Goal: Task Accomplishment & Management: Use online tool/utility

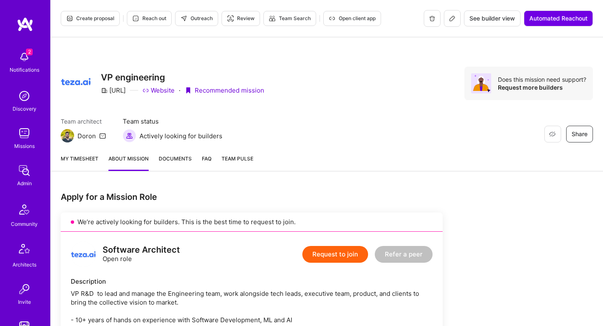
scroll to position [466, 0]
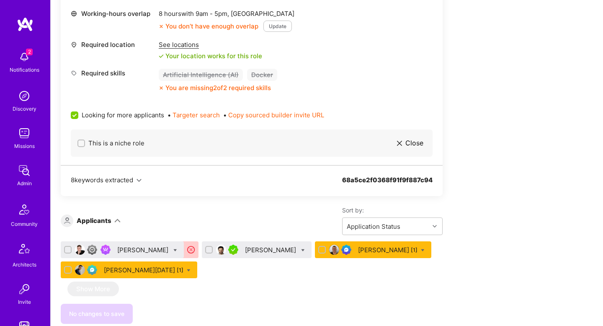
click at [166, 249] on div "Lars Artmann" at bounding box center [122, 249] width 123 height 17
click at [173, 251] on icon at bounding box center [175, 250] width 4 height 4
checkbox input "true"
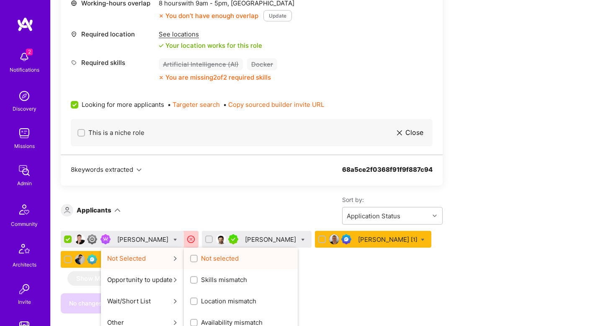
scroll to position [479, 0]
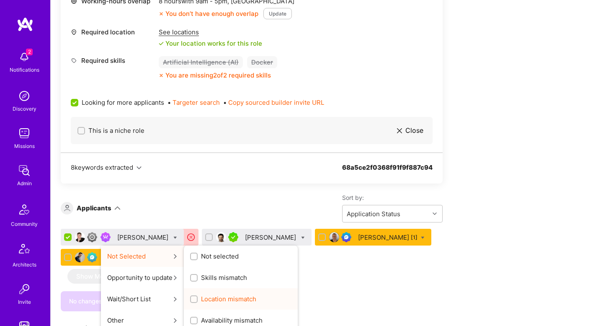
click at [226, 295] on span "Location mismatch" at bounding box center [228, 298] width 55 height 9
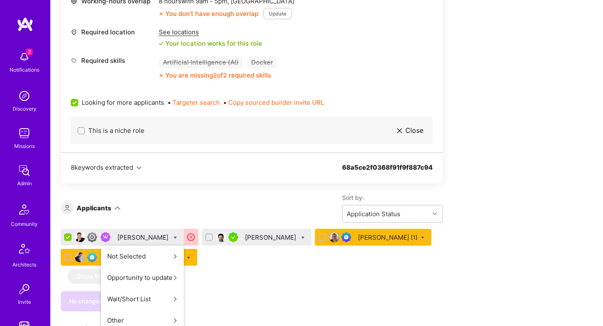
click at [0, 0] on input "Location mismatch" at bounding box center [0, 0] width 0 height 0
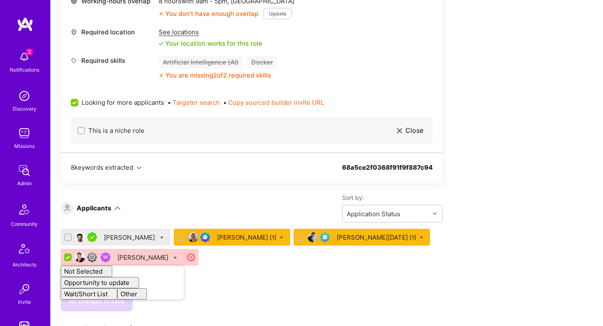
checkbox input "false"
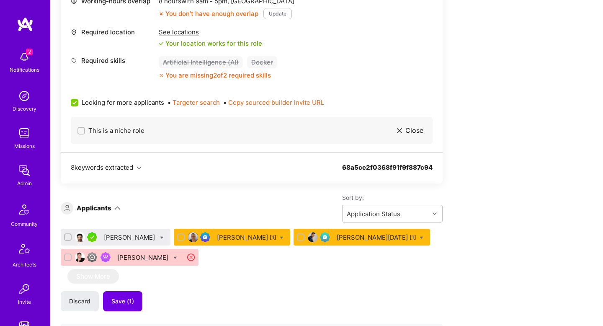
drag, startPoint x: 245, startPoint y: 285, endPoint x: 240, endPoint y: 285, distance: 5.5
click at [245, 284] on div "Dmitriy Liandres Eran Karisi [1] Ohad Dahan [1] Lars Artmann Show More Discard …" at bounding box center [252, 308] width 382 height 159
click at [132, 304] on span "Save (1)" at bounding box center [122, 301] width 23 height 8
click at [233, 238] on div "Eran Karisi [1]" at bounding box center [246, 237] width 59 height 9
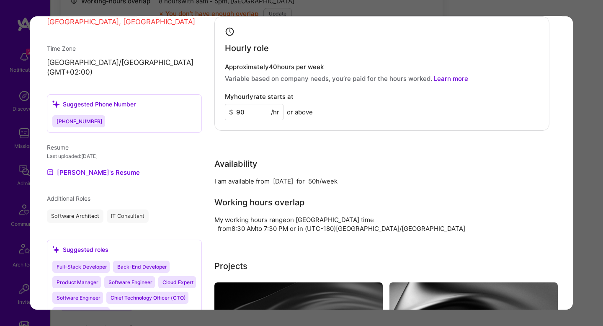
scroll to position [600, 0]
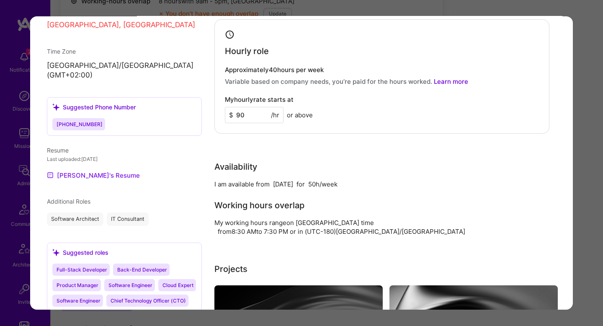
click at [84, 173] on link "Eran's Resume" at bounding box center [93, 175] width 93 height 10
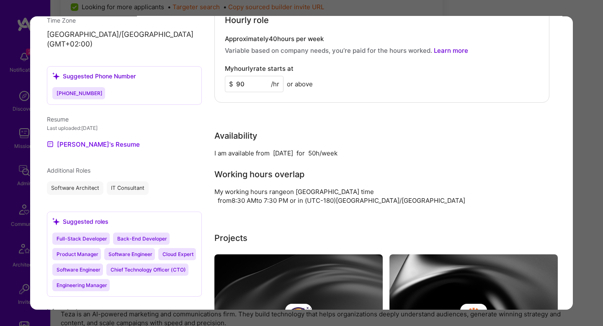
scroll to position [631, 0]
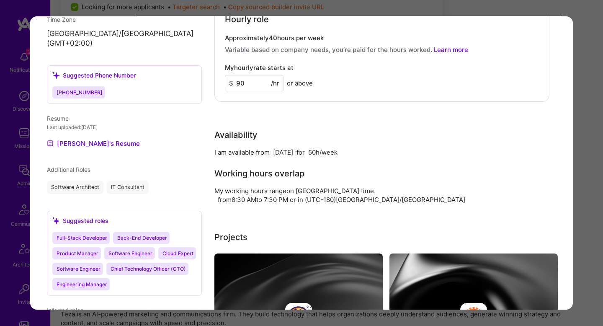
click at [582, 152] on div "Application 2 of 4 Builder Missing Requirements Required Location See locations…" at bounding box center [301, 163] width 603 height 326
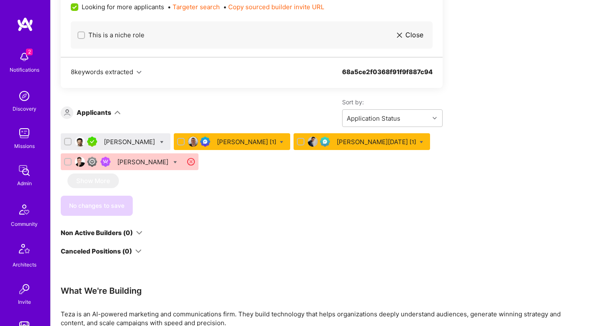
click at [130, 139] on div "Dmitriy Liandres" at bounding box center [130, 141] width 53 height 9
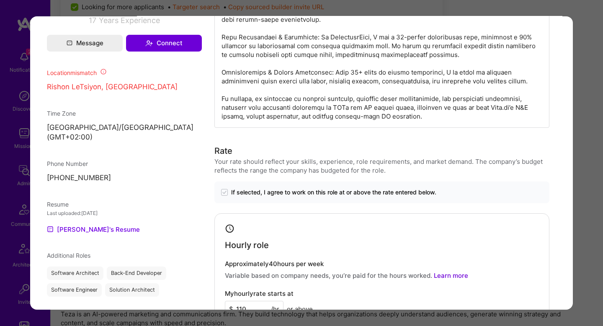
scroll to position [612, 0]
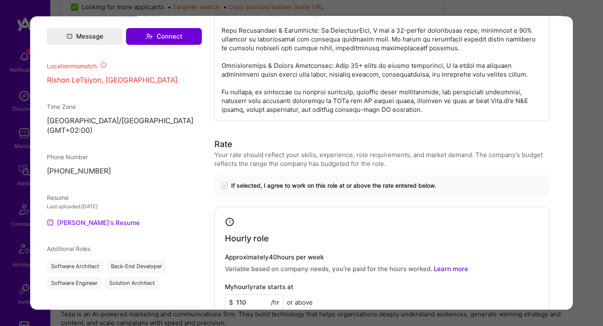
click at [105, 217] on link "Dmitriy's Resume" at bounding box center [93, 222] width 93 height 10
click at [594, 63] on div "Application 1 of 4 Builder Missing Requirements Required Location See locations…" at bounding box center [301, 163] width 603 height 326
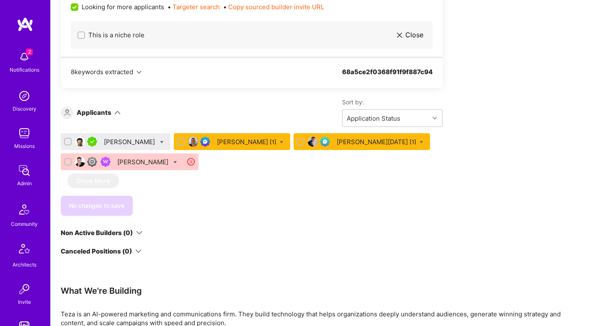
click at [219, 142] on div "Eran Karisi [1]" at bounding box center [246, 141] width 59 height 9
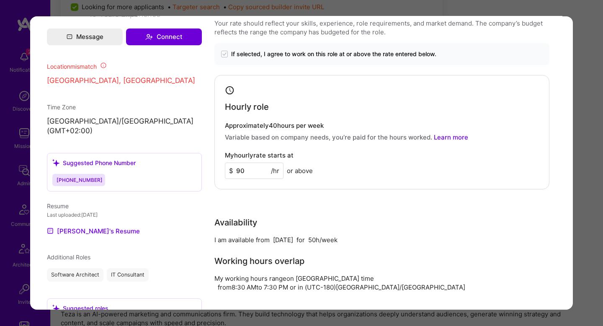
scroll to position [543, 0]
click at [19, 86] on div "Application 2 of 4 Builder Missing Requirements Required Location See locations…" at bounding box center [301, 163] width 603 height 326
click at [603, 193] on div "Application 2 of 4 Builder Missing Requirements Required Location See locations…" at bounding box center [301, 163] width 603 height 326
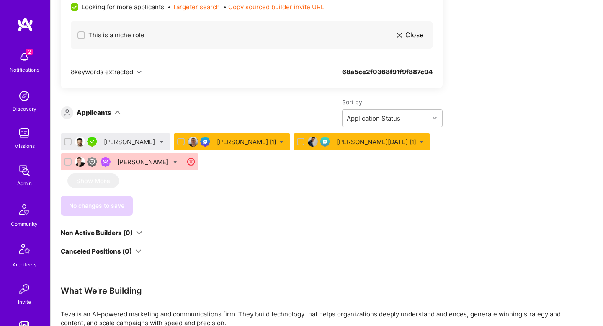
click at [280, 142] on icon at bounding box center [282, 142] width 4 height 4
checkbox input "true"
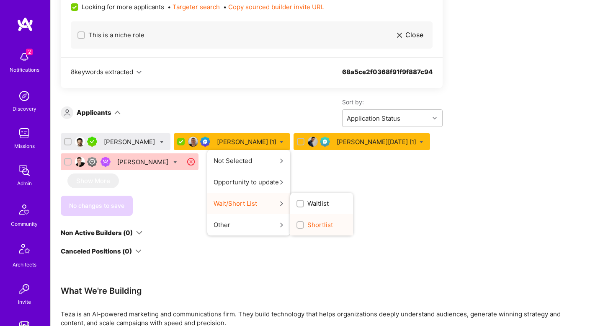
click at [307, 226] on span "Shortlist" at bounding box center [320, 224] width 26 height 9
click at [298, 226] on input "Shortlist" at bounding box center [301, 225] width 6 height 6
checkbox input "true"
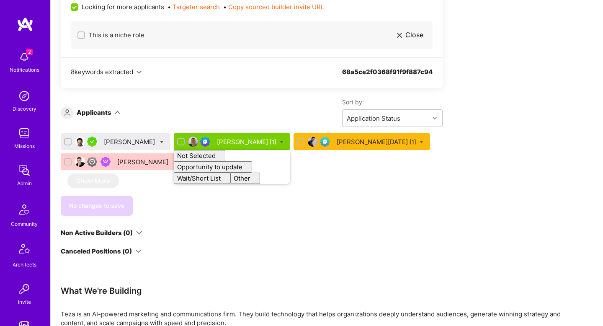
click at [435, 170] on div "Dmitriy Liandres Eran Karisi [1] Not Selected Not selected Skills mismatch Loca…" at bounding box center [252, 153] width 382 height 40
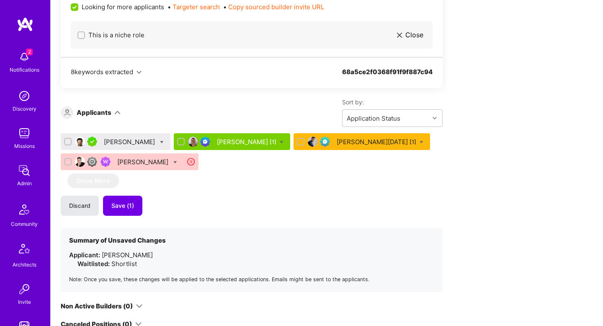
click at [91, 209] on button "Discard" at bounding box center [80, 206] width 38 height 20
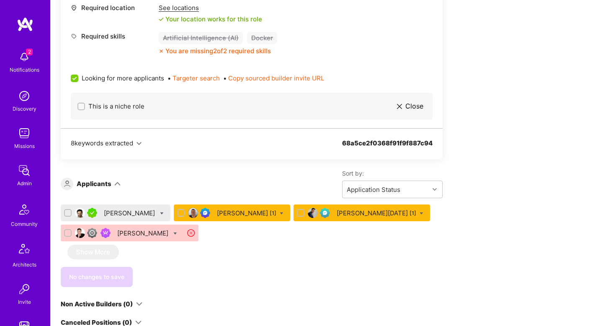
scroll to position [498, 0]
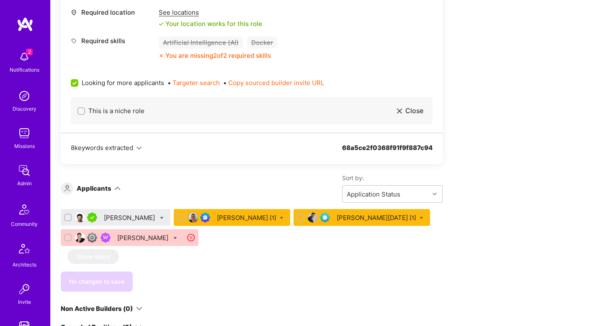
click at [280, 215] on div at bounding box center [282, 217] width 4 height 9
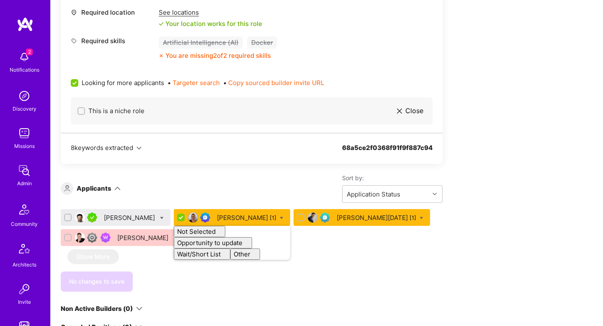
click at [280, 219] on icon at bounding box center [282, 218] width 4 height 4
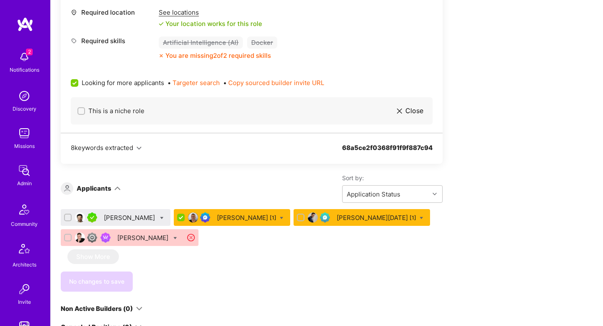
click at [180, 216] on input "checkbox" at bounding box center [182, 218] width 8 height 8
checkbox input "false"
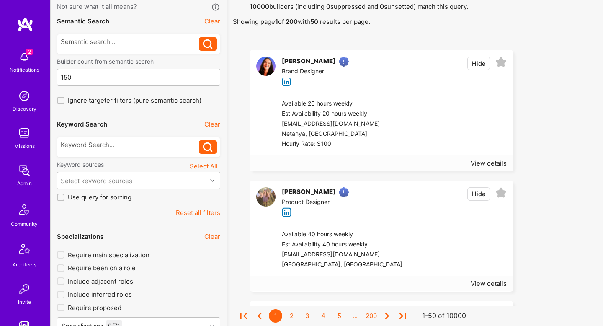
scroll to position [65, 0]
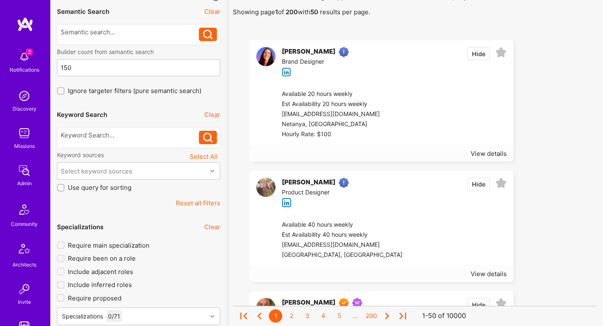
click at [143, 134] on div at bounding box center [130, 135] width 139 height 9
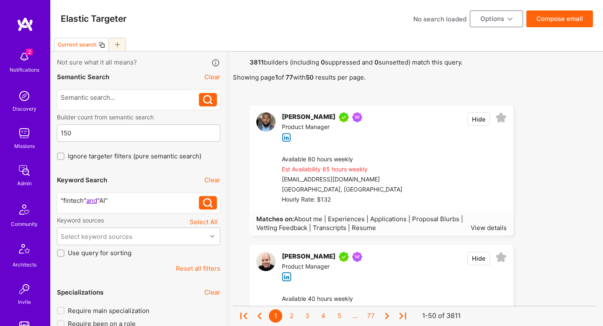
click at [206, 205] on icon at bounding box center [208, 203] width 10 height 10
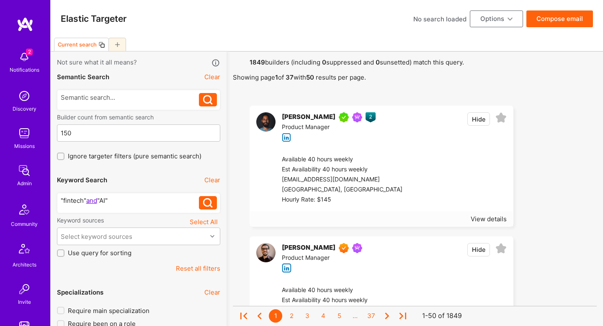
click at [103, 46] on icon at bounding box center [101, 44] width 7 height 7
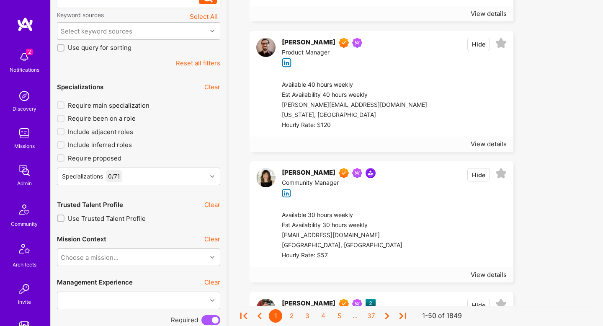
scroll to position [144, 0]
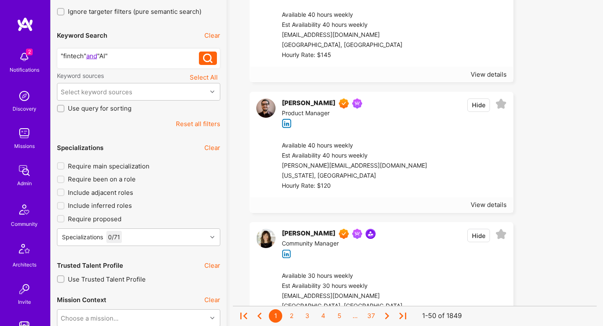
click at [171, 59] on div ""fintech" and "AI"" at bounding box center [130, 56] width 139 height 9
click at [211, 59] on icon at bounding box center [208, 59] width 10 height 10
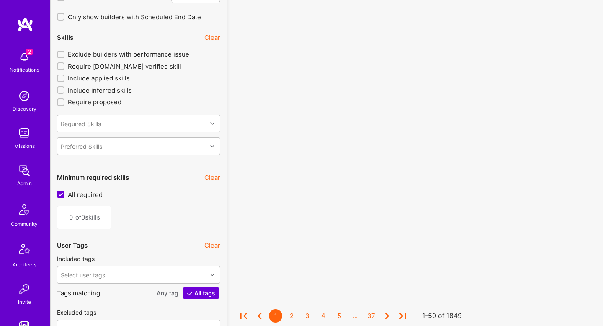
scroll to position [917, 0]
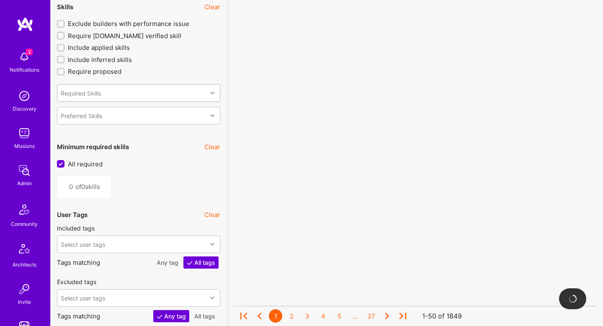
click at [129, 91] on div "Required Skills" at bounding box center [131, 93] width 149 height 17
type input "f"
type input "arti"
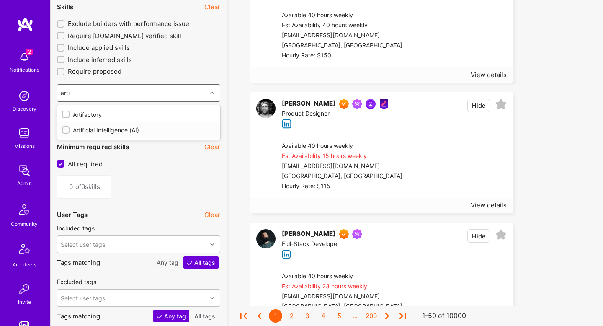
click at [100, 126] on div "Artificial Intelligence (AI)" at bounding box center [138, 130] width 153 height 9
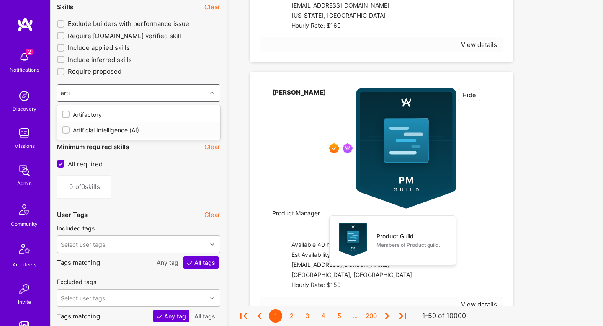
type input "1"
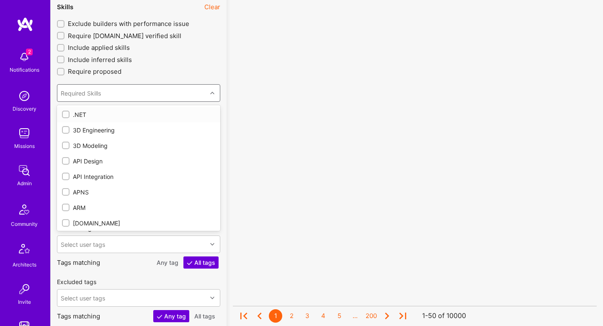
checkbox input "true"
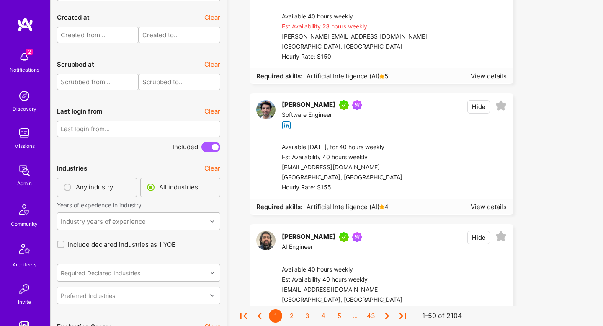
scroll to position [1990, 0]
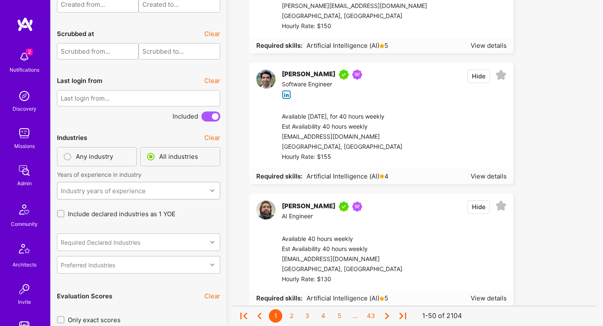
click at [141, 191] on div "Industry years of experience" at bounding box center [103, 190] width 85 height 9
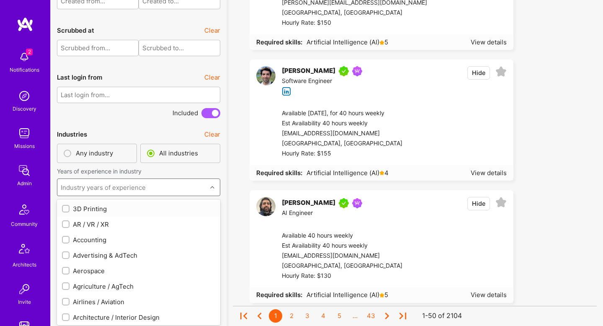
scroll to position [1994, 0]
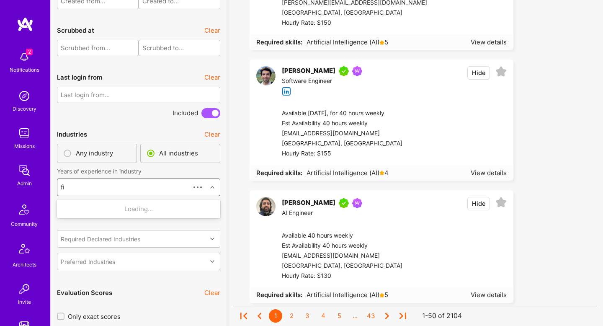
type input "fin"
click at [152, 206] on div "Financial Services / Fintech" at bounding box center [138, 208] width 153 height 9
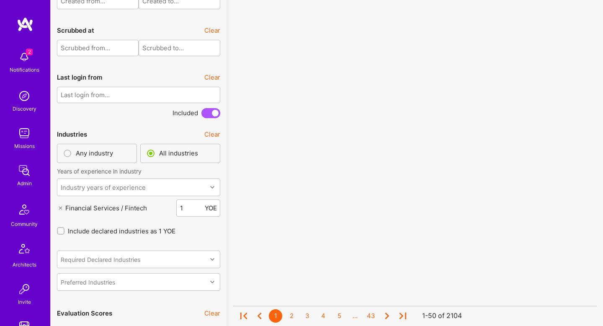
click at [199, 203] on input "2" at bounding box center [191, 207] width 23 height 21
click at [199, 203] on input "3" at bounding box center [191, 207] width 23 height 21
click at [199, 203] on input "4" at bounding box center [191, 207] width 23 height 21
type input "3"
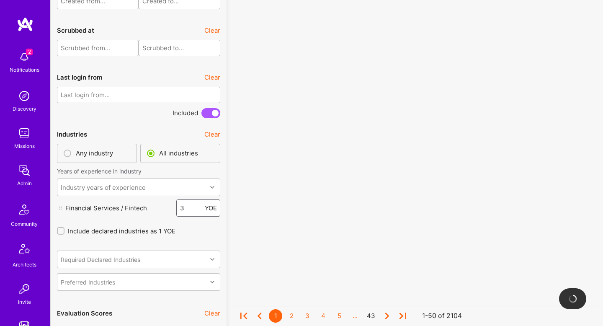
click at [198, 207] on input "3" at bounding box center [191, 207] width 23 height 21
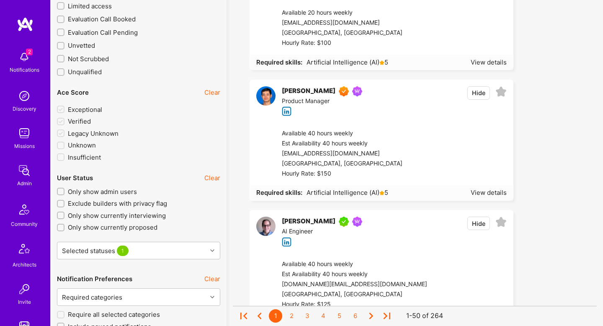
scroll to position [1465, 0]
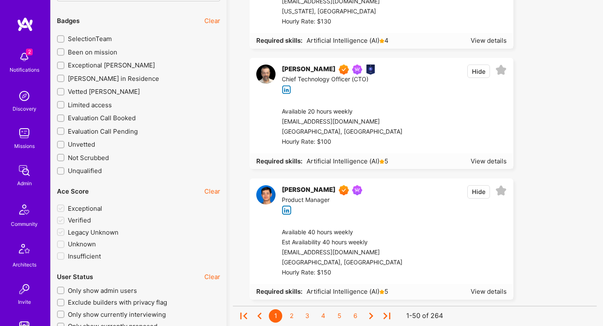
click at [109, 64] on span "Exceptional A.Teamer" at bounding box center [111, 65] width 87 height 9
click at [64, 64] on input "Exceptional A.Teamer" at bounding box center [62, 66] width 6 height 6
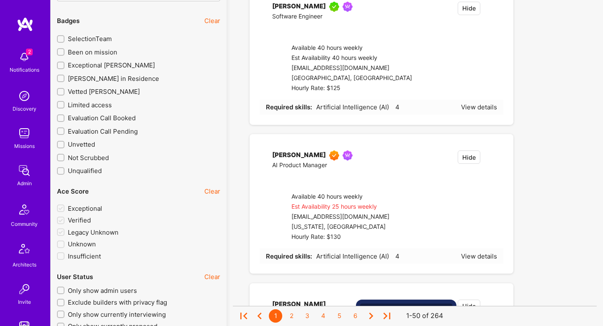
checkbox input "true"
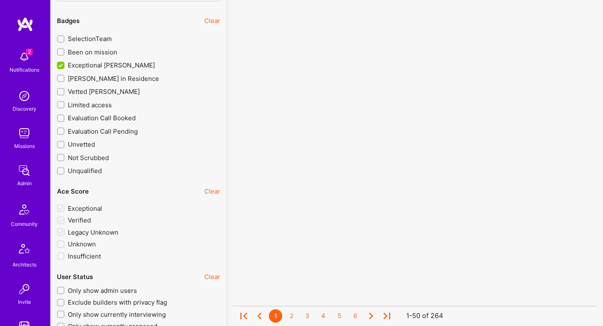
click at [111, 76] on span "A.Teamer in Residence" at bounding box center [113, 78] width 91 height 9
click at [64, 76] on input "A.Teamer in Residence" at bounding box center [62, 79] width 6 height 6
checkbox input "true"
click at [99, 54] on span "Been on mission" at bounding box center [92, 52] width 49 height 9
click at [64, 54] on input "Been on mission" at bounding box center [62, 52] width 6 height 6
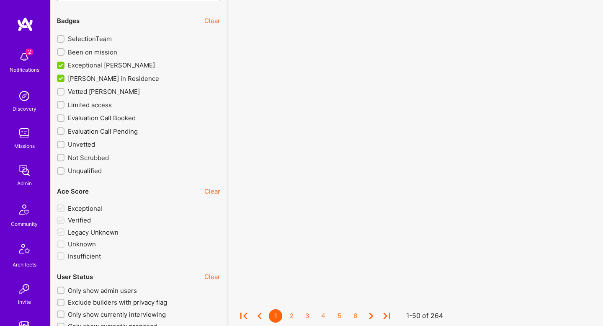
checkbox input "true"
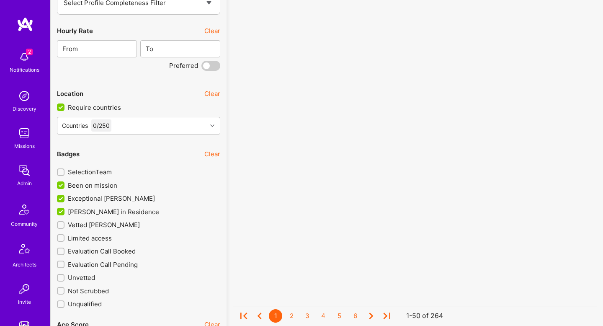
scroll to position [1434, 0]
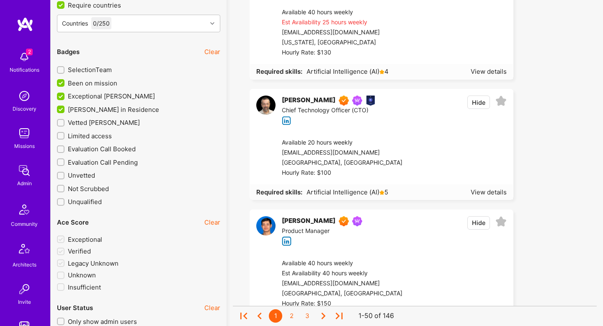
click at [103, 147] on span "Evaluation Call Booked" at bounding box center [102, 148] width 68 height 9
click at [64, 147] on input "Evaluation Call Booked" at bounding box center [62, 150] width 6 height 6
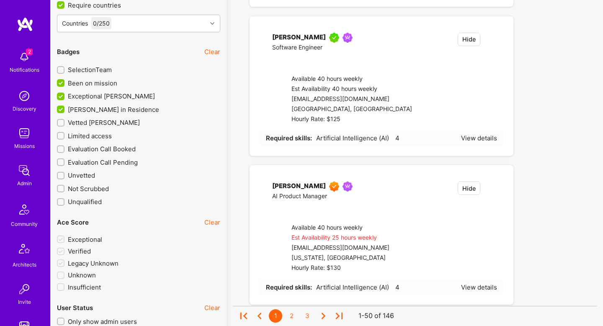
checkbox input "true"
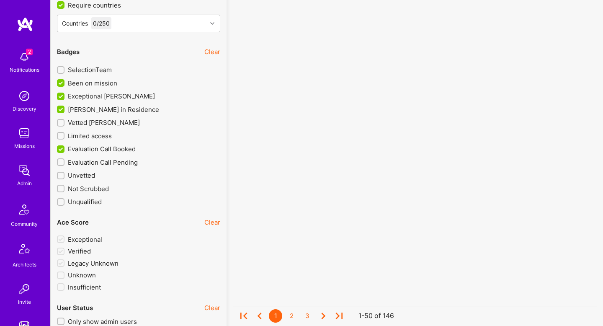
click at [114, 160] on span "Evaluation Call Pending" at bounding box center [103, 162] width 70 height 9
click at [64, 160] on input "Evaluation Call Pending" at bounding box center [62, 163] width 6 height 6
checkbox input "true"
click at [93, 173] on span "Unvetted" at bounding box center [81, 175] width 27 height 9
click at [64, 173] on input "Unvetted" at bounding box center [62, 176] width 6 height 6
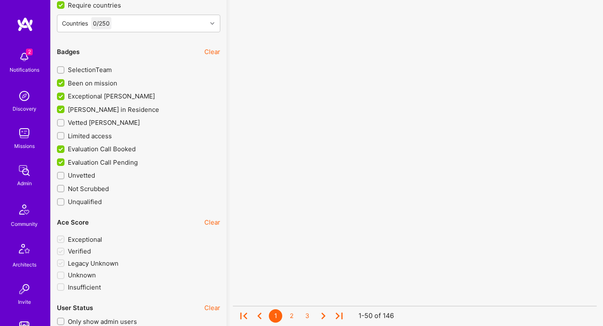
checkbox input "true"
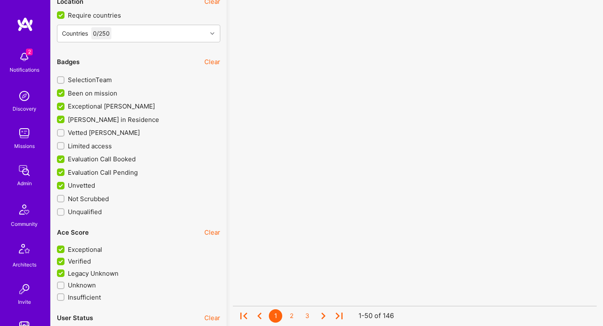
scroll to position [1423, 0]
click at [111, 272] on span "Legacy Unknown" at bounding box center [93, 274] width 51 height 9
click at [65, 272] on input "Legacy Unknown" at bounding box center [62, 275] width 8 height 8
checkbox input "false"
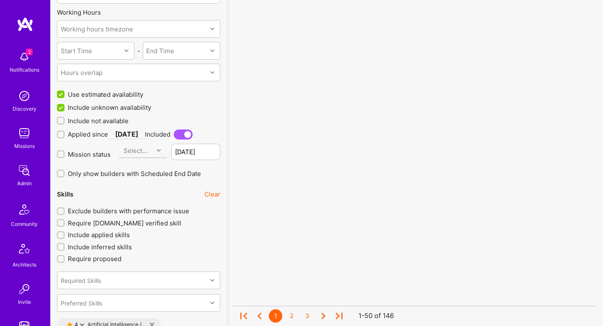
scroll to position [728, 0]
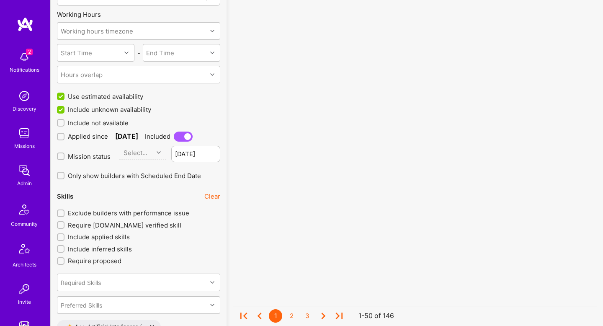
click at [168, 214] on span "Exclude builders with performance issue" at bounding box center [128, 213] width 121 height 9
click at [64, 214] on input "Exclude builders with performance issue" at bounding box center [62, 214] width 6 height 6
checkbox input "true"
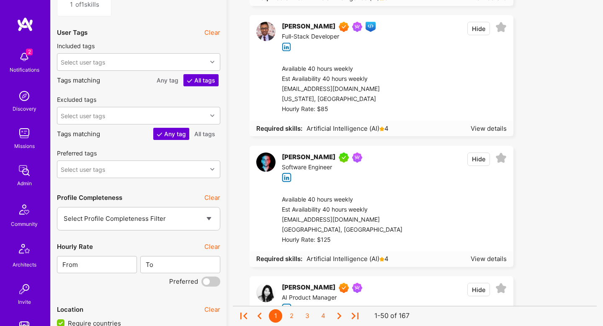
scroll to position [1126, 0]
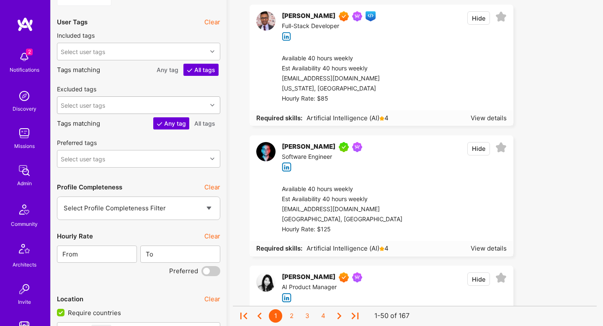
click at [96, 106] on div "Select user tags" at bounding box center [83, 104] width 44 height 9
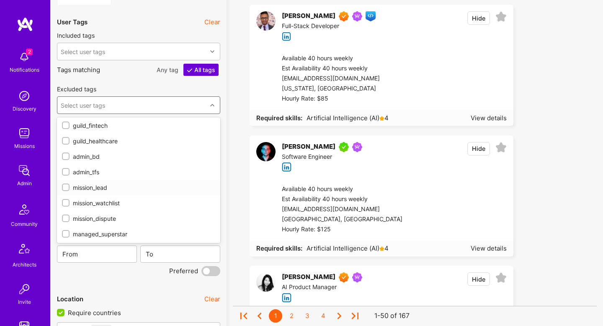
scroll to position [91, 0]
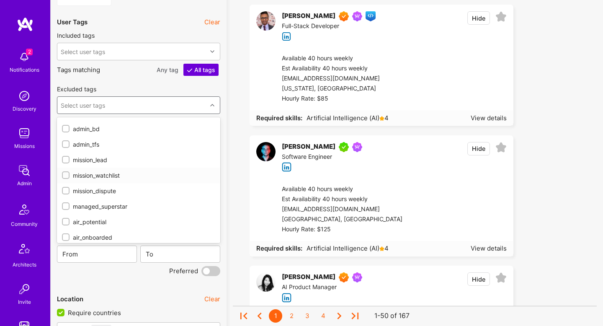
click at [116, 175] on div "mission_watchlist" at bounding box center [138, 175] width 153 height 9
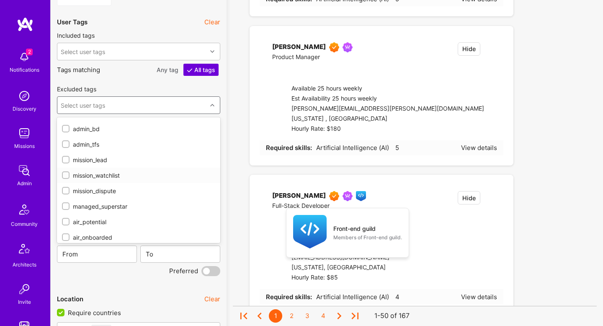
checkbox input "true"
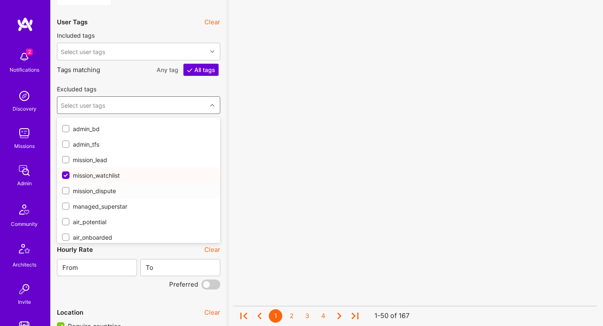
click at [113, 186] on div "mission_dispute" at bounding box center [138, 190] width 153 height 9
checkbox input "true"
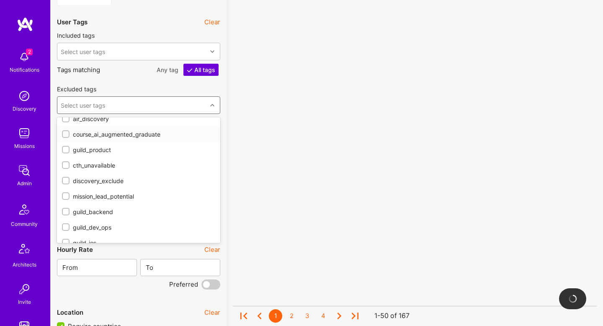
scroll to position [399, 0]
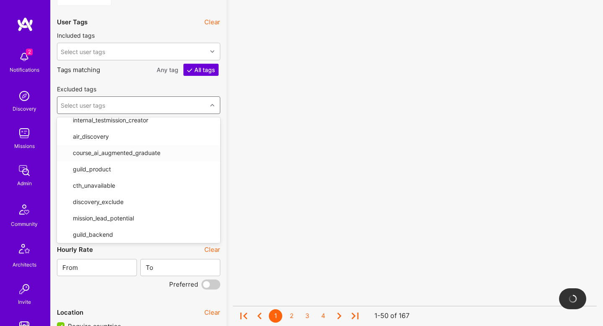
click at [232, 100] on div "No results found! Sorry, we didn't find any builders that fit your needs. Pleas…" at bounding box center [415, 208] width 376 height 2566
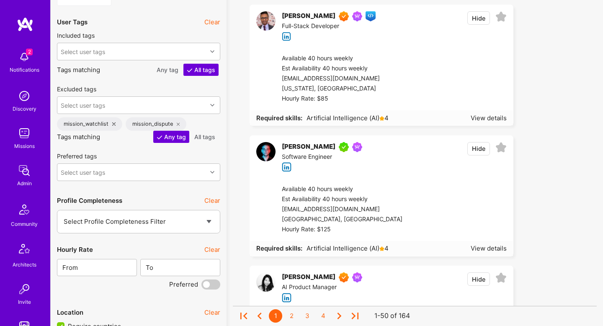
scroll to position [0, 0]
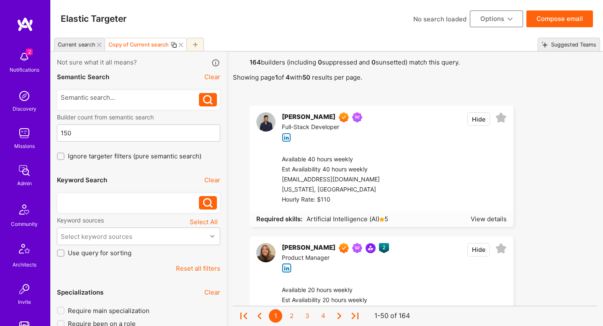
click at [451, 21] on div "No search loaded" at bounding box center [439, 19] width 53 height 9
type input "Fintech Potential"
click at [481, 26] on button "Options" at bounding box center [496, 18] width 53 height 17
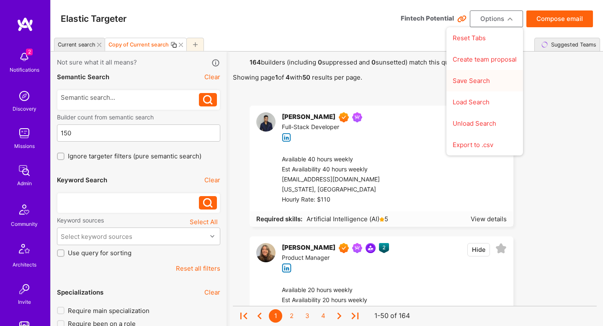
click at [480, 84] on button "Save Search" at bounding box center [484, 80] width 77 height 21
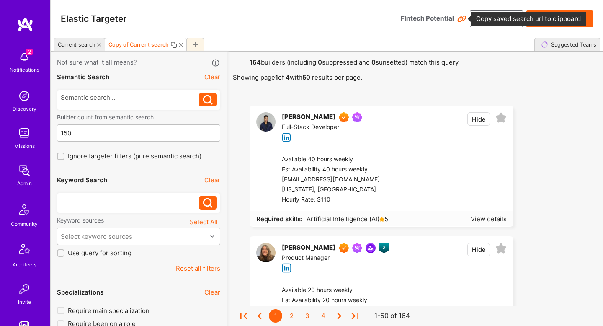
click at [465, 19] on icon at bounding box center [462, 19] width 10 height 10
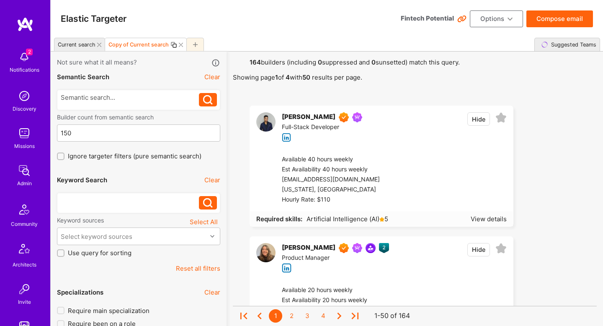
drag, startPoint x: 459, startPoint y: 38, endPoint x: 461, endPoint y: 23, distance: 14.8
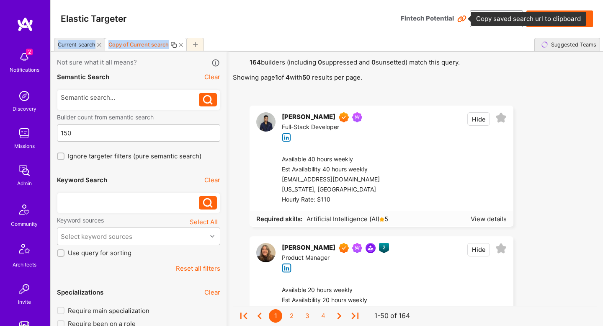
click at [462, 19] on icon at bounding box center [462, 19] width 10 height 10
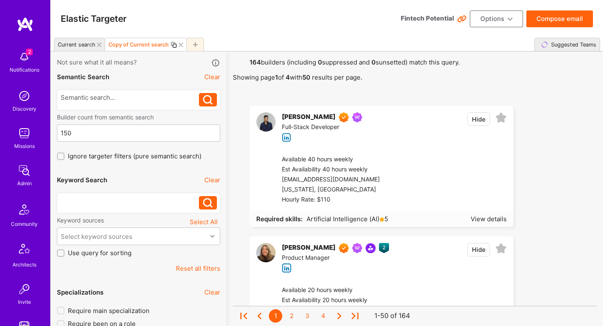
click at [341, 32] on div "Elastic Targeter Fintech Potential Options Compose email" at bounding box center [327, 19] width 552 height 38
click at [81, 47] on div "Current search" at bounding box center [77, 44] width 38 height 6
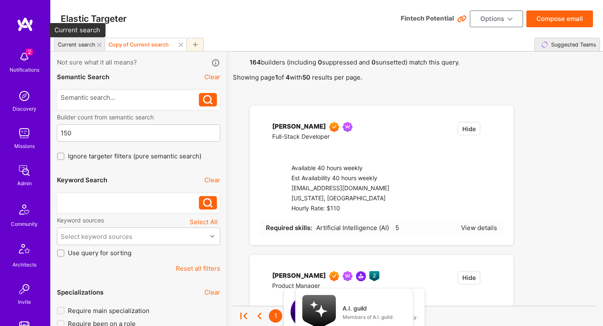
checkbox input "false"
type input "0"
checkbox input "false"
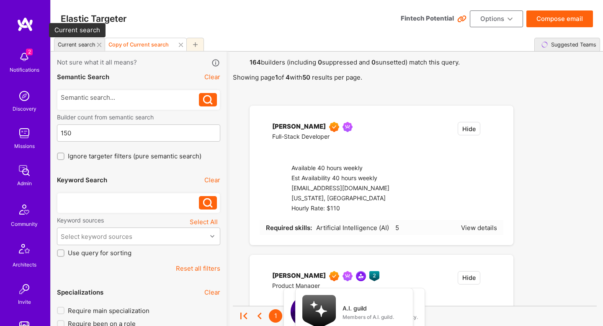
checkbox input "false"
checkbox input "true"
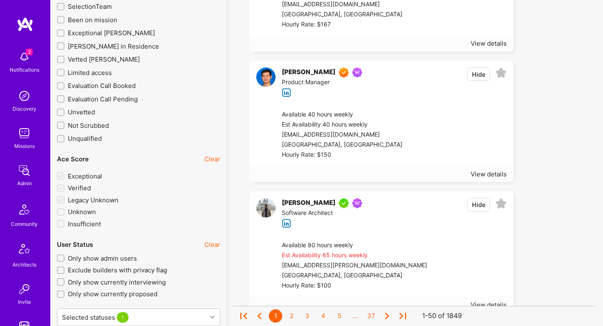
scroll to position [1411, 0]
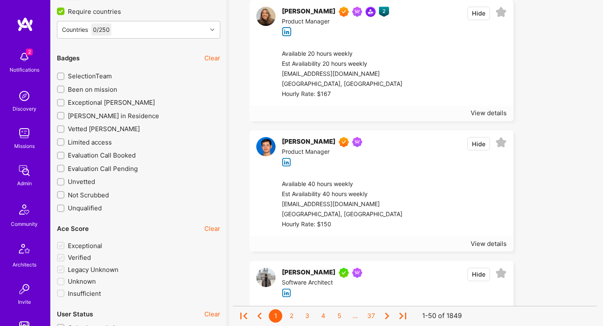
click at [85, 101] on span "Exceptional A.Teamer" at bounding box center [111, 102] width 87 height 9
click at [64, 101] on input "Exceptional A.Teamer" at bounding box center [62, 103] width 6 height 6
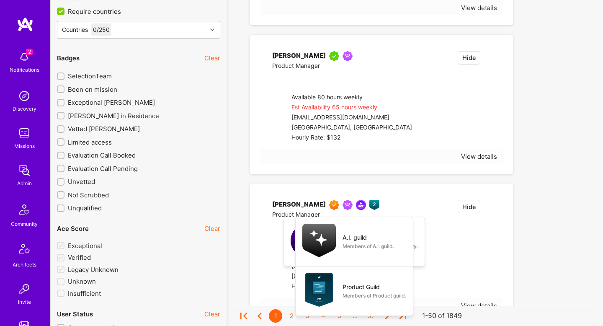
checkbox input "true"
click at [96, 116] on span "A.Teamer in Residence" at bounding box center [113, 115] width 91 height 9
click at [64, 116] on input "A.Teamer in Residence" at bounding box center [62, 116] width 6 height 6
checkbox input "true"
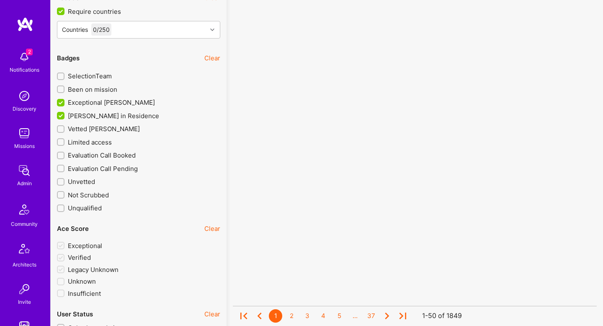
click at [95, 91] on span "Been on mission" at bounding box center [92, 89] width 49 height 9
click at [64, 91] on input "Been on mission" at bounding box center [62, 90] width 6 height 6
checkbox input "true"
drag, startPoint x: 101, startPoint y: 153, endPoint x: 99, endPoint y: 163, distance: 10.4
click at [101, 153] on span "Evaluation Call Booked" at bounding box center [102, 155] width 68 height 9
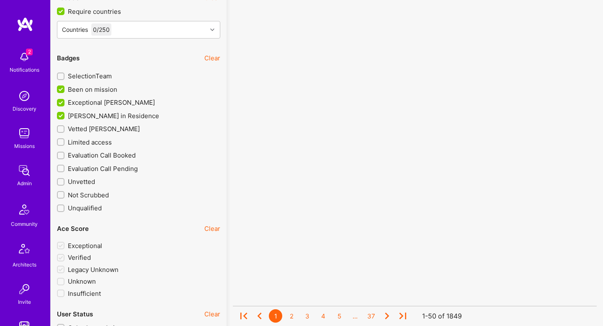
click at [64, 153] on input "Evaluation Call Booked" at bounding box center [62, 156] width 6 height 6
checkbox input "true"
click at [98, 164] on span "Evaluation Call Pending" at bounding box center [103, 168] width 70 height 9
click at [64, 166] on input "Evaluation Call Pending" at bounding box center [62, 169] width 6 height 6
checkbox input "true"
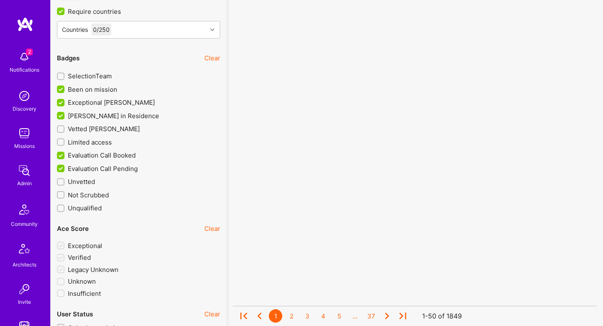
click at [87, 182] on span "Unvetted" at bounding box center [81, 181] width 27 height 9
click at [64, 182] on input "Unvetted" at bounding box center [62, 182] width 6 height 6
checkbox input "true"
click at [90, 270] on span "Legacy Unknown" at bounding box center [93, 269] width 51 height 9
click at [65, 270] on input "Legacy Unknown" at bounding box center [62, 270] width 8 height 8
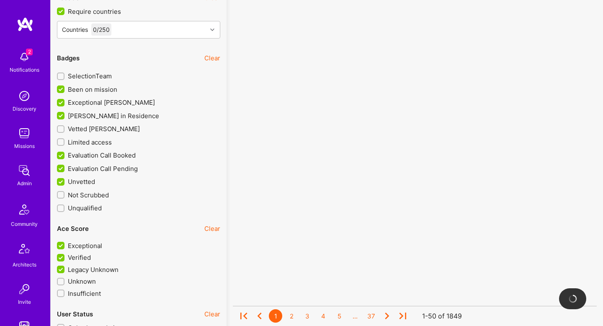
checkbox input "false"
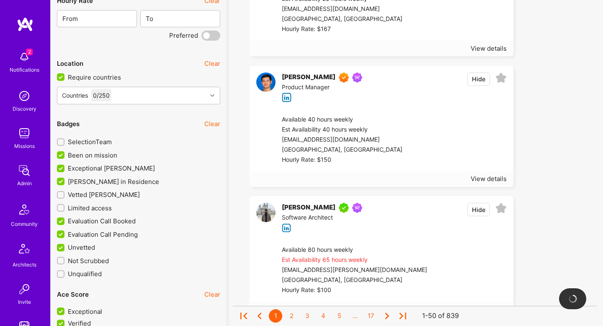
scroll to position [1254, 0]
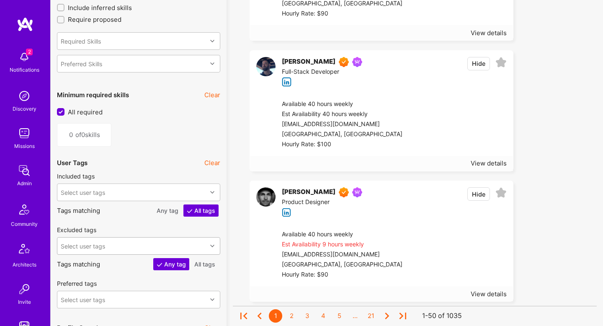
click at [90, 241] on div "Select user tags" at bounding box center [138, 246] width 163 height 18
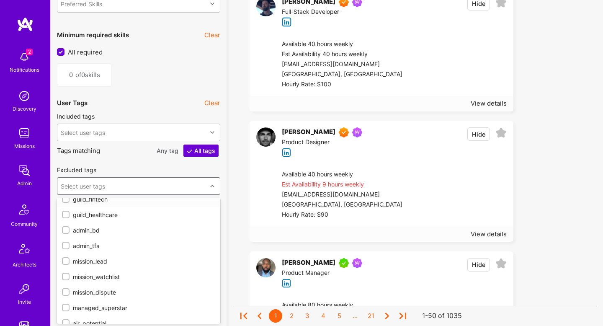
scroll to position [73, 0]
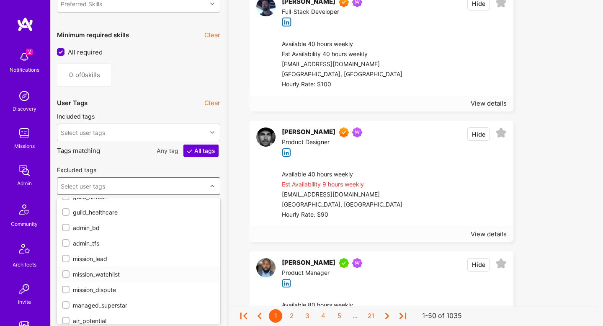
drag, startPoint x: 102, startPoint y: 269, endPoint x: 109, endPoint y: 284, distance: 16.5
click at [103, 270] on div "mission_watchlist" at bounding box center [138, 274] width 153 height 9
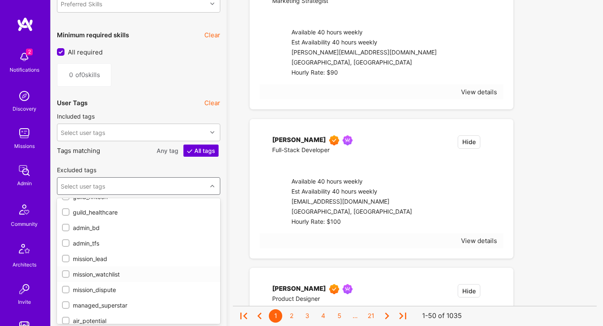
checkbox input "true"
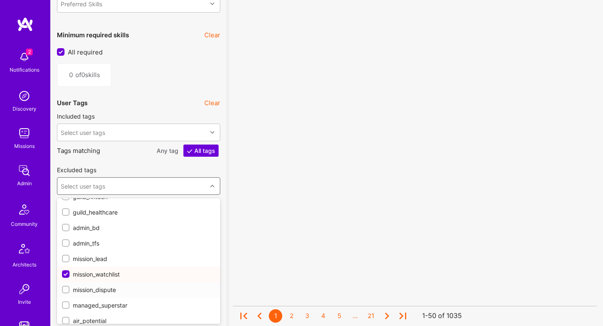
click at [108, 286] on div "mission_dispute" at bounding box center [138, 289] width 153 height 9
checkbox input "true"
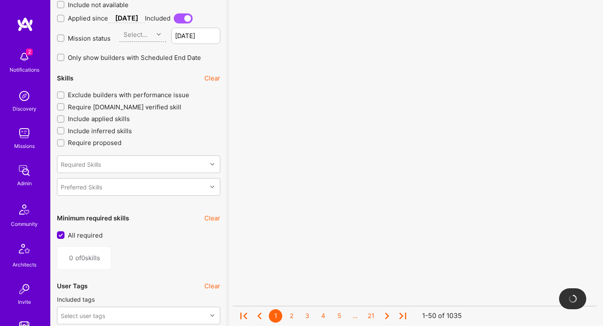
click at [107, 124] on div "Skills Clear Exclude builders with performance issue Require A.Team verified sk…" at bounding box center [138, 135] width 163 height 133
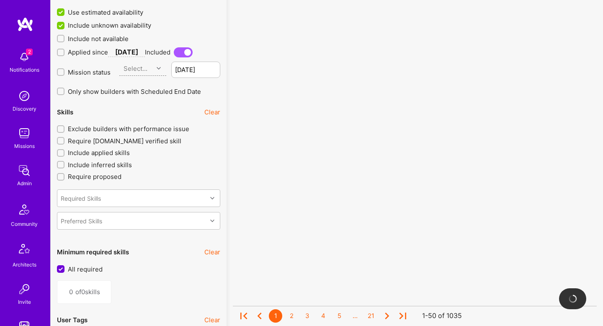
click at [108, 127] on span "Exclude builders with performance issue" at bounding box center [128, 128] width 121 height 9
click at [64, 127] on input "Exclude builders with performance issue" at bounding box center [62, 129] width 6 height 6
checkbox input "true"
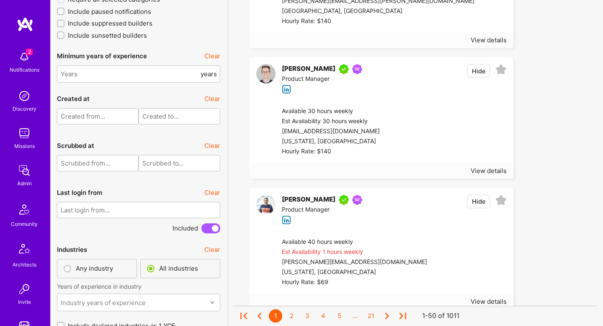
scroll to position [1876, 0]
click at [137, 75] on input "number" at bounding box center [130, 72] width 138 height 21
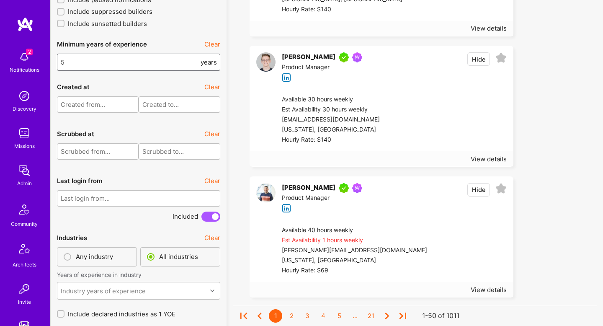
type input "5"
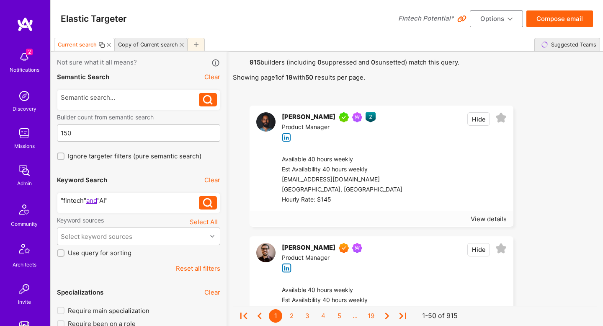
click at [500, 18] on button "Options" at bounding box center [496, 18] width 53 height 17
click at [488, 85] on button "Save Search" at bounding box center [484, 80] width 77 height 21
click at [157, 47] on div "Copy of Current search" at bounding box center [148, 44] width 60 height 6
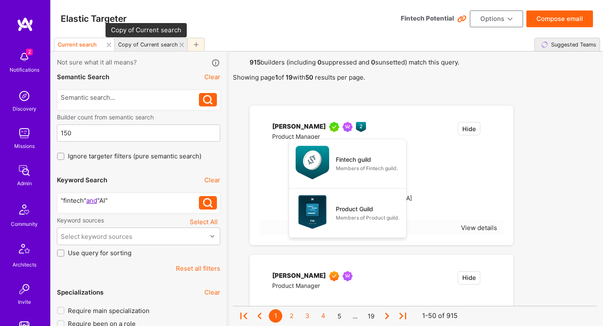
type input "1"
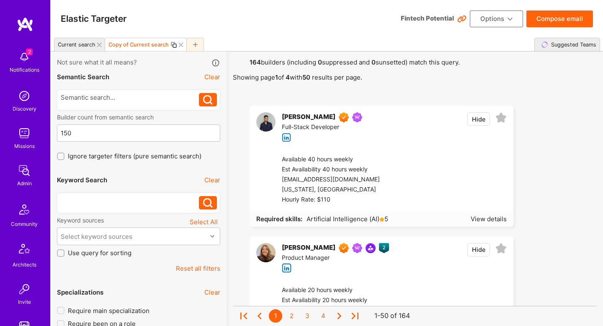
click at [173, 45] on icon at bounding box center [173, 44] width 7 height 7
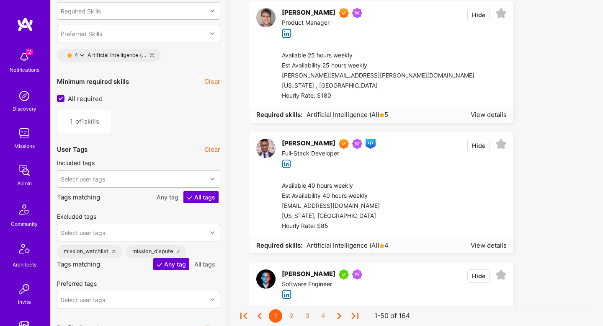
scroll to position [975, 0]
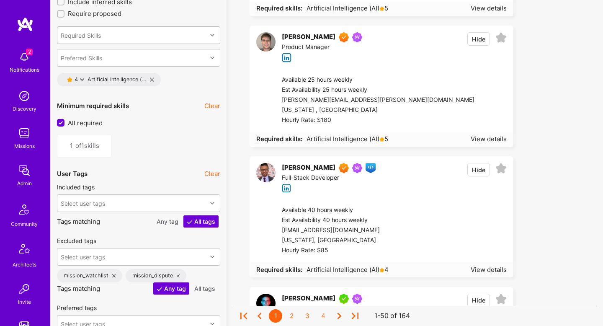
click at [180, 36] on div "Required Skills" at bounding box center [131, 35] width 149 height 17
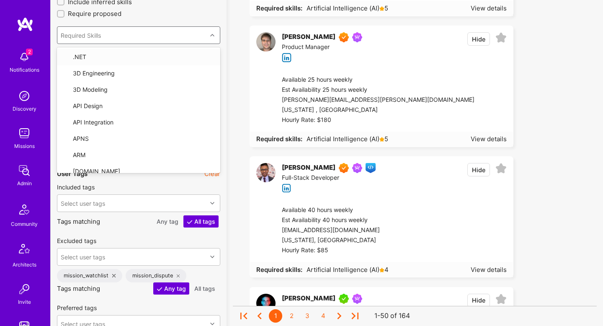
type input "sko"
type input "o"
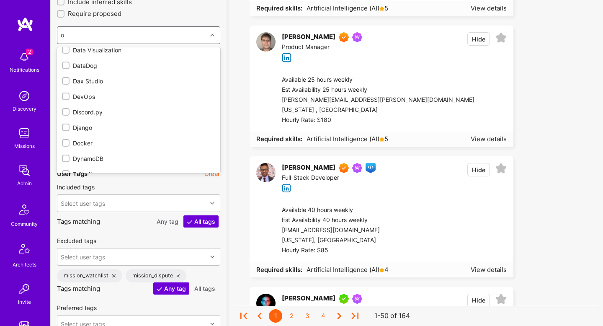
scroll to position [782, 0]
checkbox input "true"
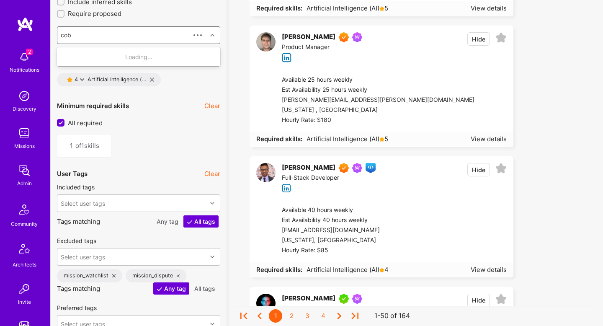
type input "cobo"
drag, startPoint x: 115, startPoint y: 59, endPoint x: 124, endPoint y: 61, distance: 9.0
click at [115, 59] on div "COBOL" at bounding box center [138, 56] width 153 height 9
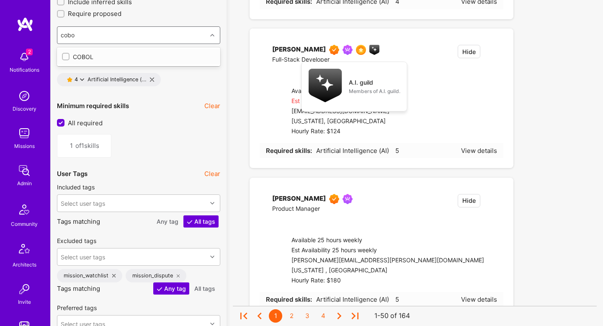
type input "2"
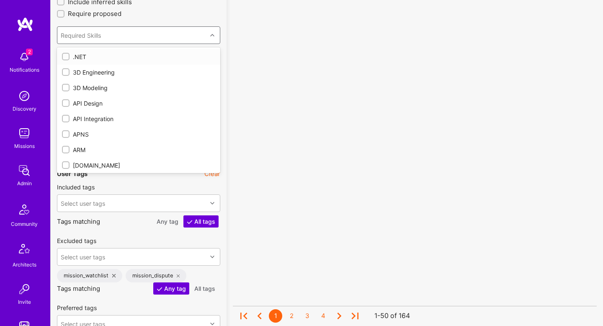
checkbox input "true"
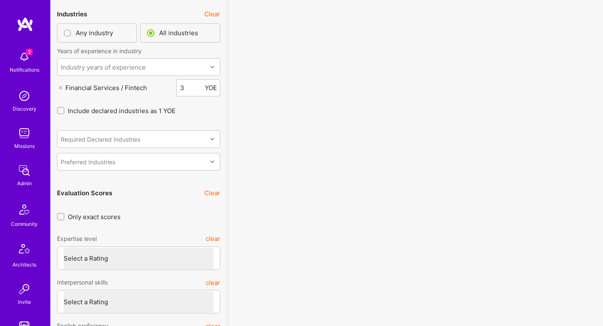
scroll to position [2146, 0]
click at [60, 88] on icon at bounding box center [60, 89] width 3 height 3
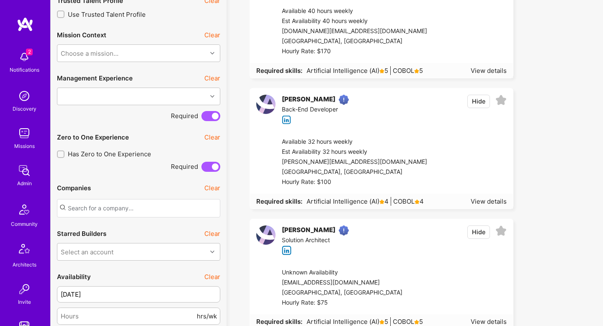
scroll to position [409, 0]
click at [374, 136] on div "Available 32 hours weekly Est Availability 32 hours weekly justin@justinlloyd.i…" at bounding box center [391, 162] width 244 height 63
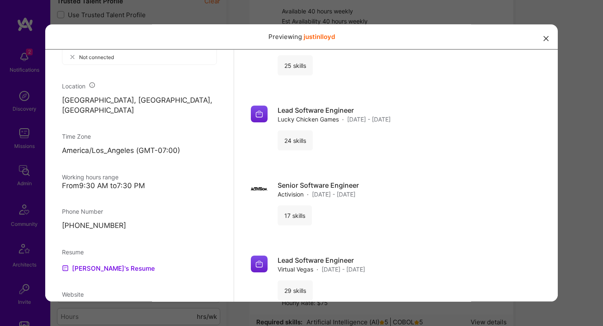
scroll to position [450, 0]
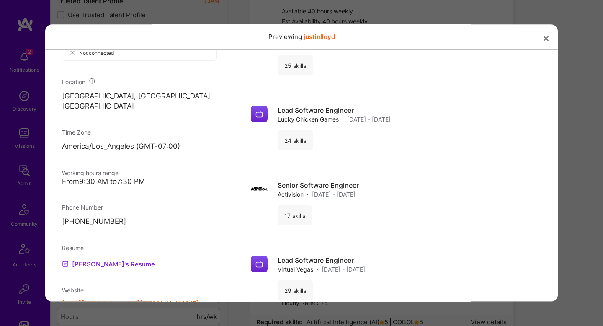
click at [103, 259] on link "Justin's Resume" at bounding box center [108, 264] width 93 height 10
click at [590, 95] on div "Previewing justinlloyd" at bounding box center [301, 163] width 603 height 326
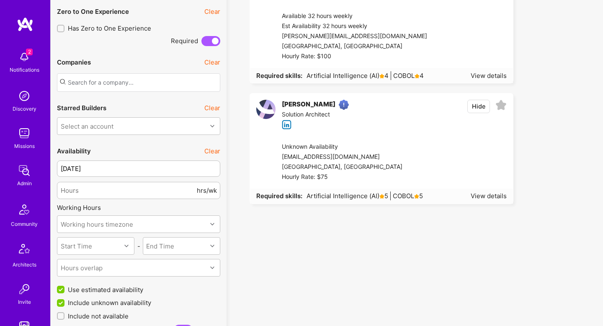
scroll to position [538, 0]
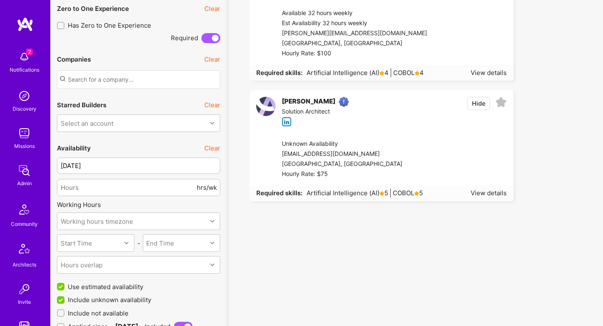
click at [403, 169] on div at bounding box center [454, 159] width 104 height 40
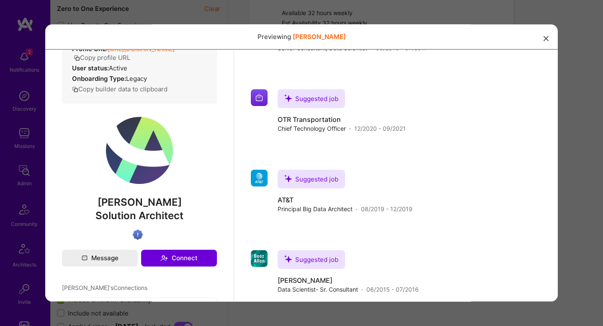
scroll to position [296, 0]
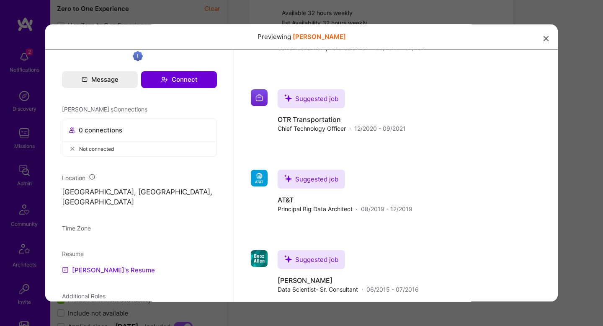
click at [98, 265] on link "Karl's Resume" at bounding box center [108, 270] width 93 height 10
click at [571, 42] on div "Previewing karlmeyer" at bounding box center [301, 163] width 603 height 326
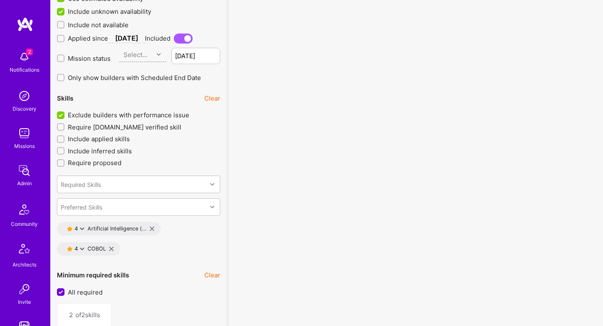
scroll to position [834, 0]
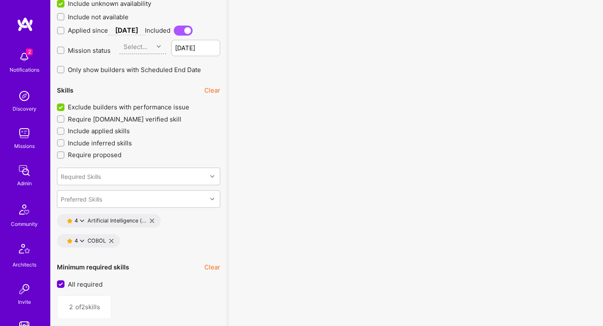
click at [151, 221] on icon at bounding box center [152, 221] width 4 height 4
type input "1"
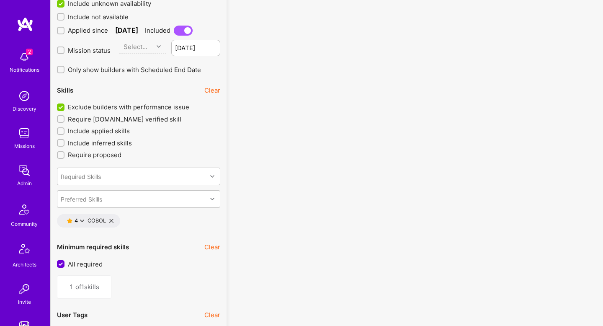
click at [82, 222] on icon at bounding box center [82, 221] width 4 height 4
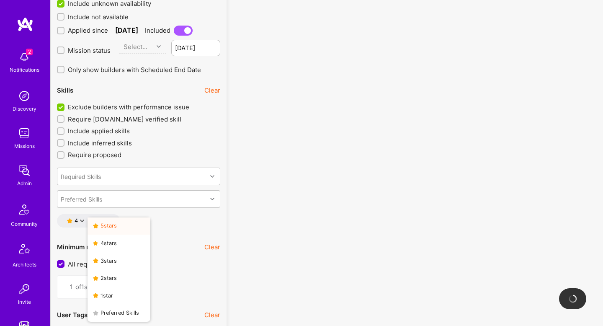
click at [115, 225] on button "5 star s" at bounding box center [119, 226] width 63 height 18
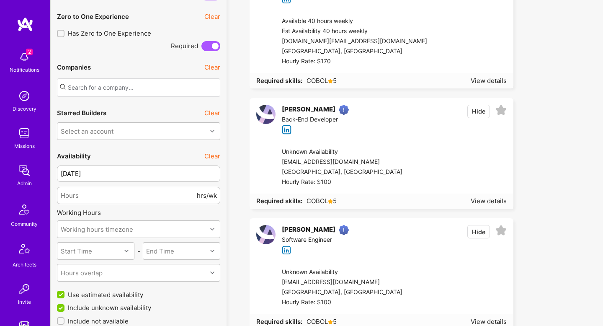
scroll to position [524, 0]
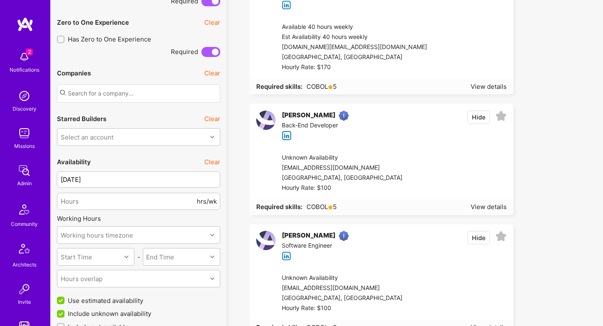
click at [365, 270] on div "Unknown Availability can1127@gmail.com Millerton, USA Hourly Rate: $100" at bounding box center [391, 293] width 244 height 53
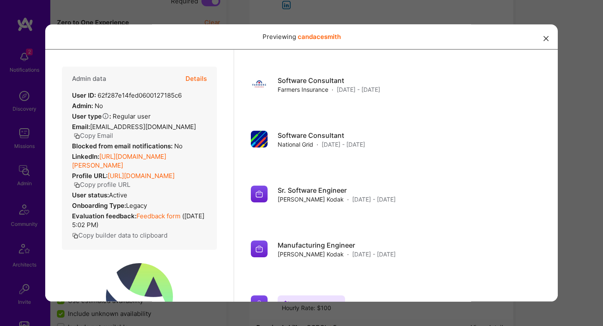
scroll to position [481, 0]
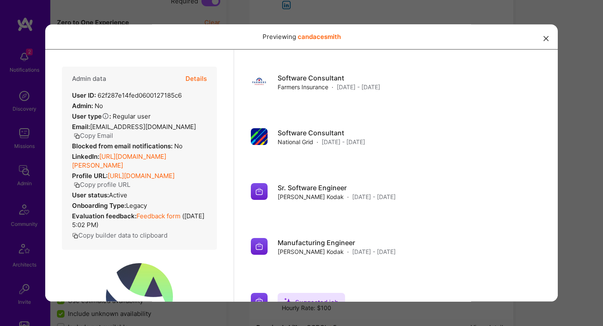
click at [589, 158] on div "Previewing candacesmith" at bounding box center [301, 163] width 603 height 326
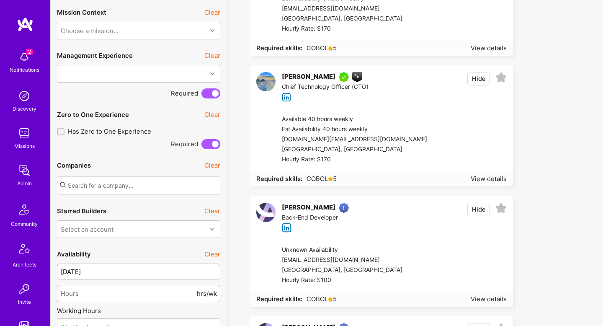
scroll to position [419, 0]
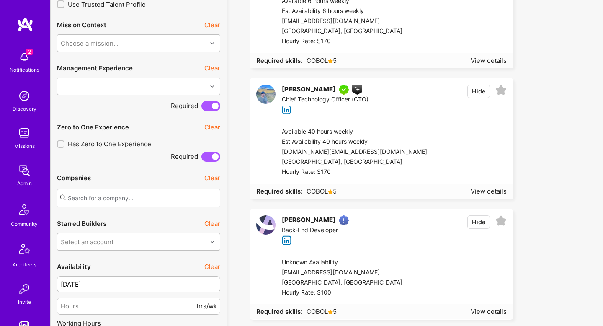
click at [387, 252] on div "Unknown Availability nachofreire@gmail.com Buenos Aires, Argentina Hourly Rate:…" at bounding box center [391, 277] width 244 height 53
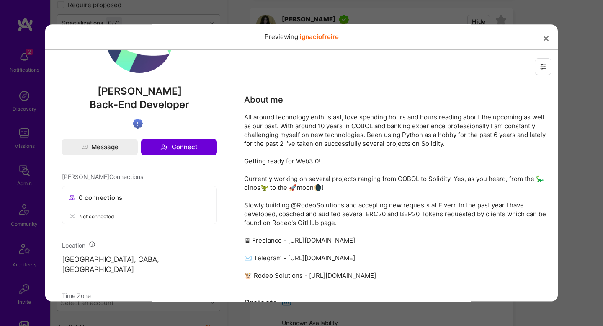
scroll to position [465, 0]
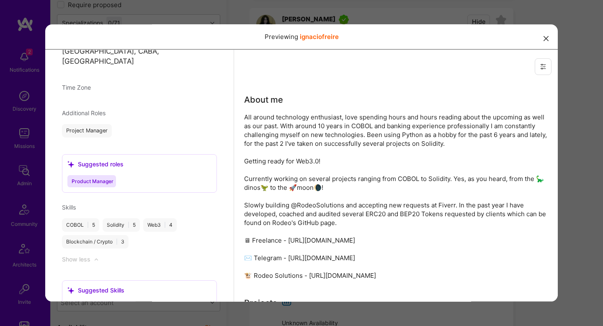
click at [600, 178] on div "Previewing ignaciofreire" at bounding box center [301, 163] width 603 height 326
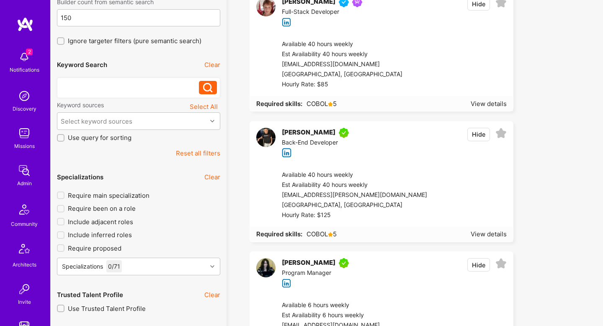
scroll to position [0, 0]
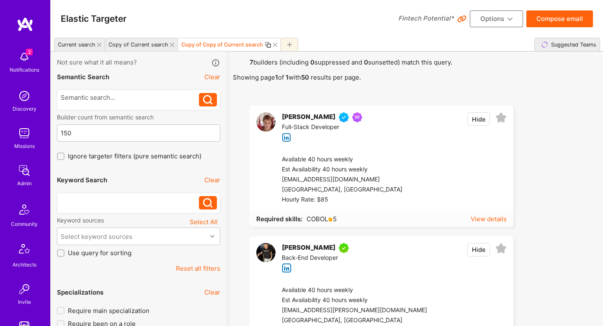
click at [488, 222] on div "View details" at bounding box center [489, 218] width 36 height 9
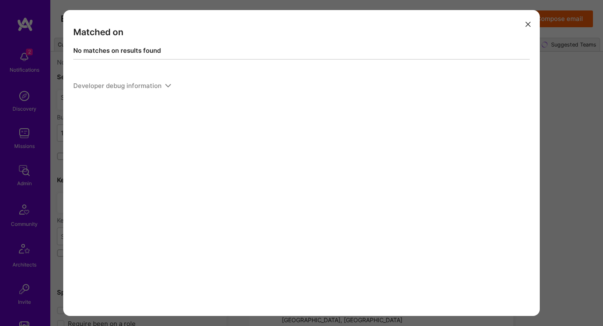
click at [583, 193] on div "Matched on No matches on results found Developer debug information" at bounding box center [301, 163] width 603 height 326
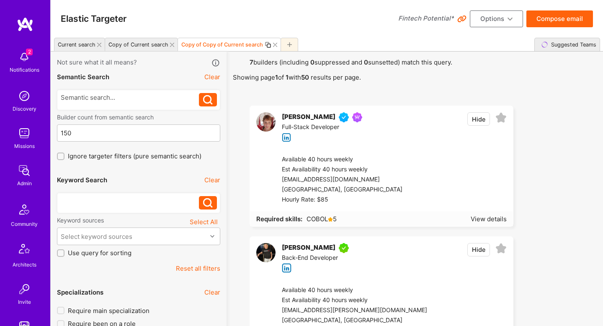
click at [324, 175] on div "[EMAIL_ADDRESS][DOMAIN_NAME]" at bounding box center [342, 180] width 121 height 10
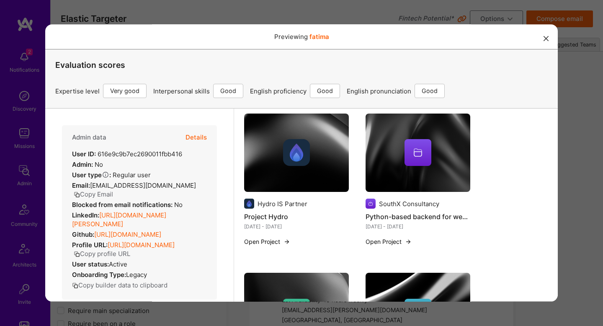
scroll to position [793, 0]
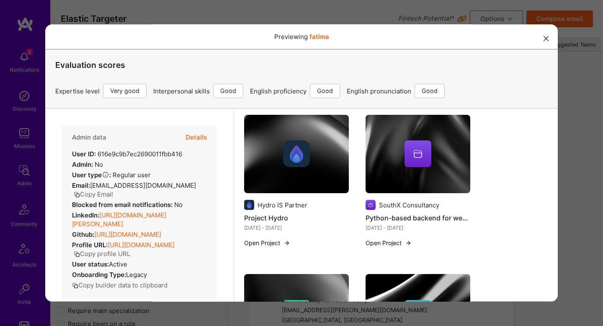
click at [592, 178] on div "Previewing fatima Evaluation scores Expertise level Very good Interpersonal ski…" at bounding box center [301, 163] width 603 height 326
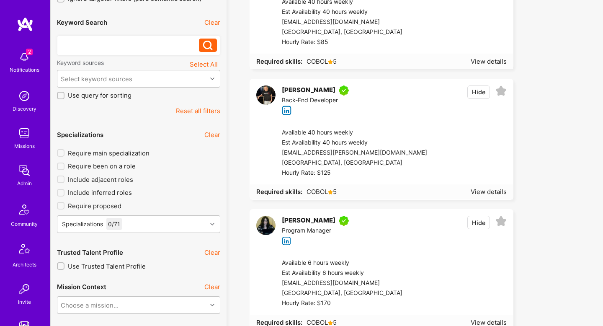
scroll to position [0, 0]
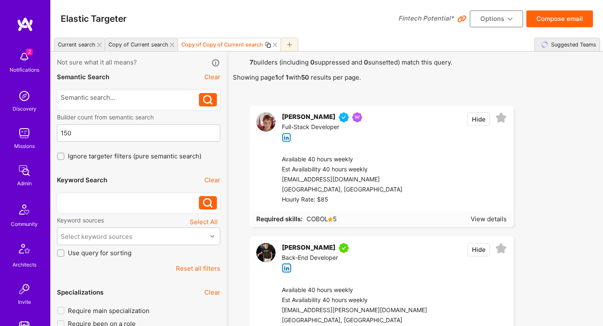
click at [272, 47] on div at bounding box center [273, 44] width 16 height 7
click at [272, 46] on div at bounding box center [273, 44] width 16 height 7
click at [273, 45] on icon at bounding box center [275, 45] width 4 height 4
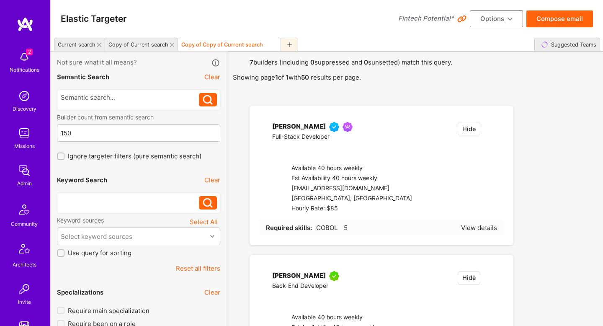
type input "0"
type input "5"
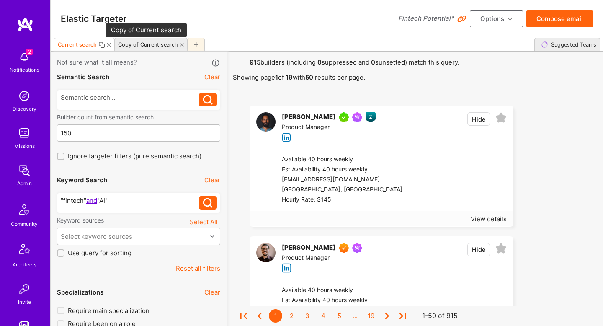
click at [148, 42] on div "Copy of Current search" at bounding box center [148, 44] width 60 height 6
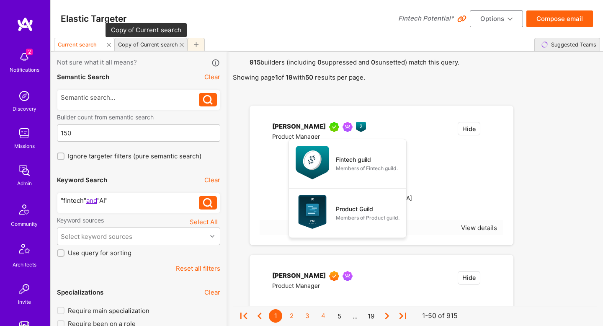
type input "1"
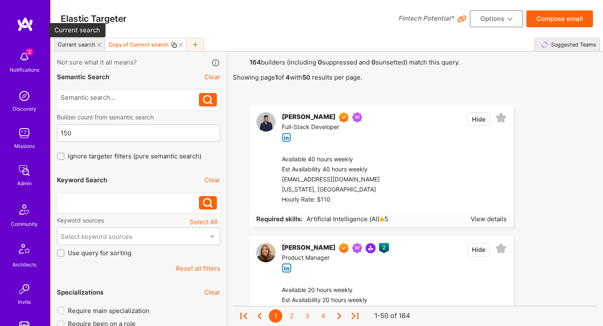
click at [71, 45] on div "Current search" at bounding box center [77, 44] width 38 height 6
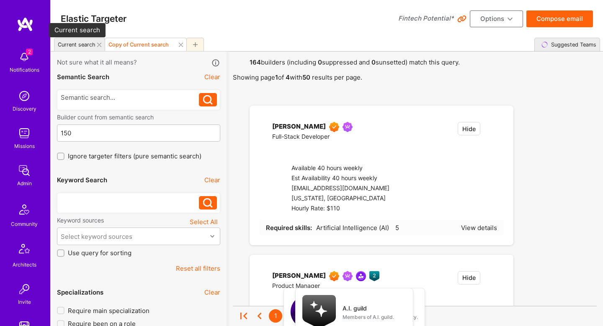
type input "0"
type input "5"
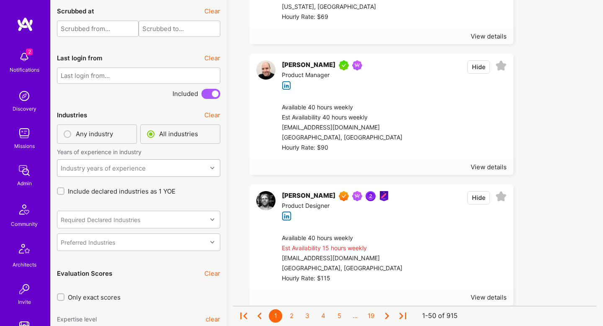
scroll to position [2007, 0]
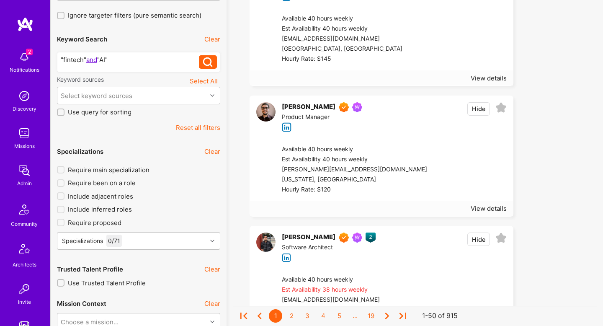
scroll to position [0, 0]
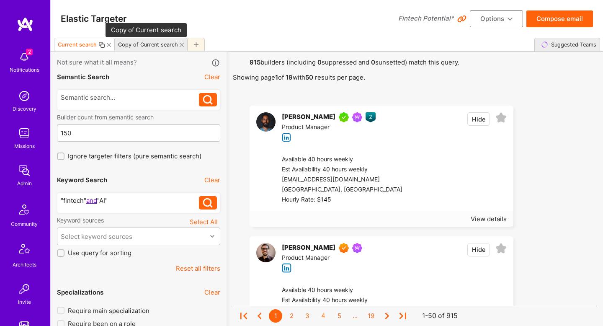
click at [160, 46] on div "Copy of Current search" at bounding box center [148, 44] width 60 height 6
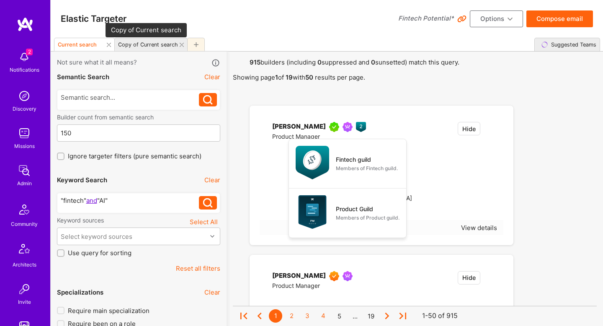
type input "1"
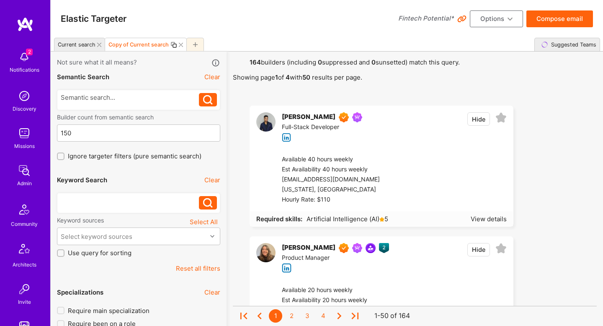
click at [172, 45] on icon at bounding box center [173, 44] width 7 height 7
click at [141, 194] on div at bounding box center [138, 203] width 163 height 21
click at [139, 195] on div at bounding box center [138, 203] width 163 height 21
click at [138, 197] on div at bounding box center [130, 200] width 139 height 9
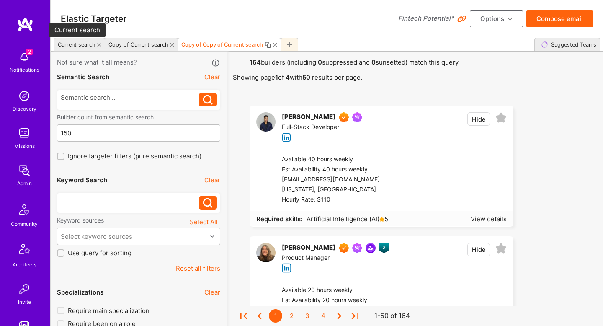
click at [83, 44] on div "Current search" at bounding box center [77, 44] width 38 height 6
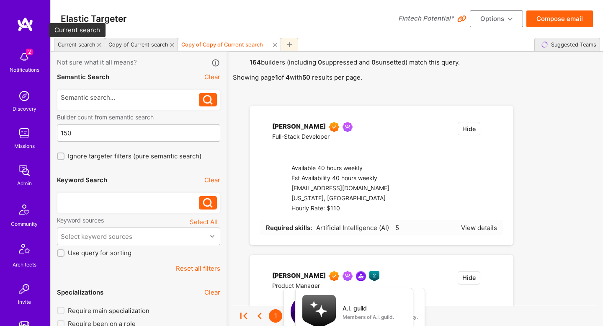
type input "0"
type input "5"
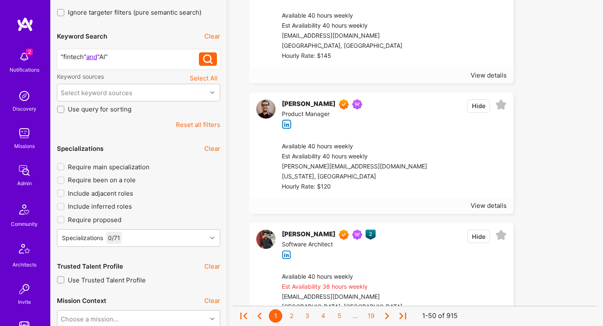
scroll to position [143, 0]
click at [493, 209] on div "View details" at bounding box center [489, 205] width 36 height 9
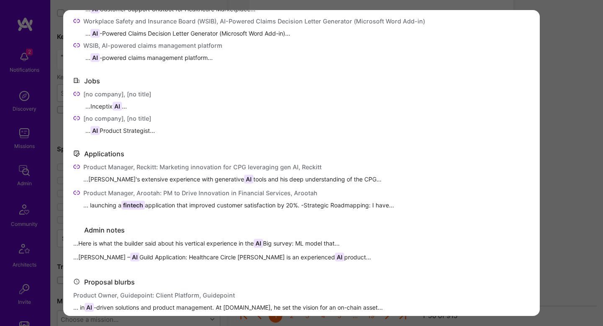
scroll to position [345, 0]
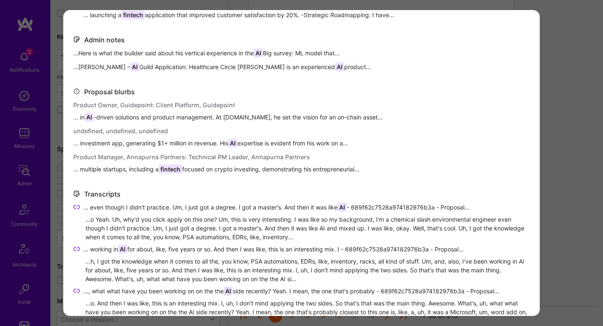
click at [588, 168] on div "Matched on About Me ... methodologies and team leadership, applying them to rea…" at bounding box center [301, 163] width 603 height 326
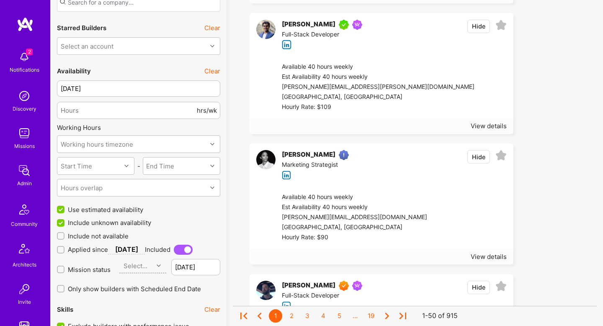
scroll to position [702, 0]
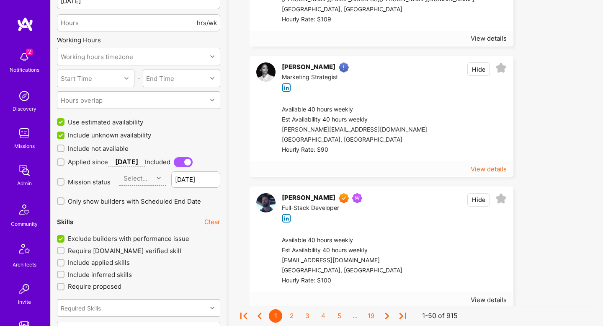
click at [502, 168] on div "View details" at bounding box center [489, 169] width 36 height 9
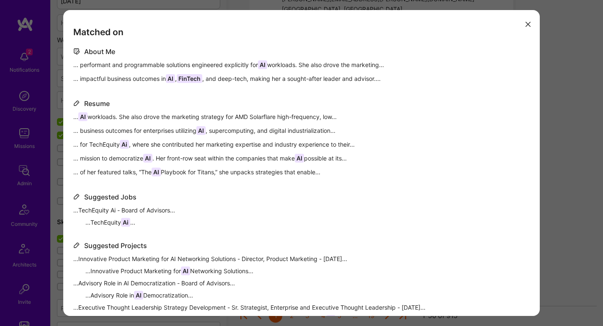
scroll to position [77, 0]
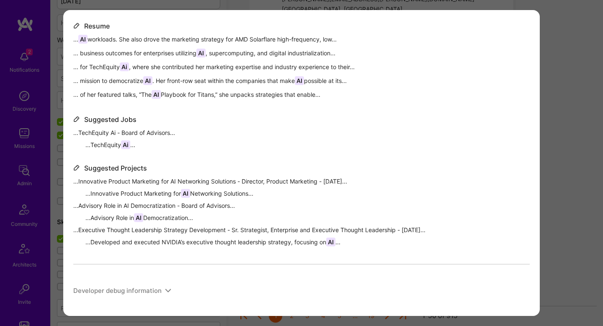
click at [552, 171] on div "Matched on About Me ... performant and programmable solutions engineered explic…" at bounding box center [301, 163] width 603 height 326
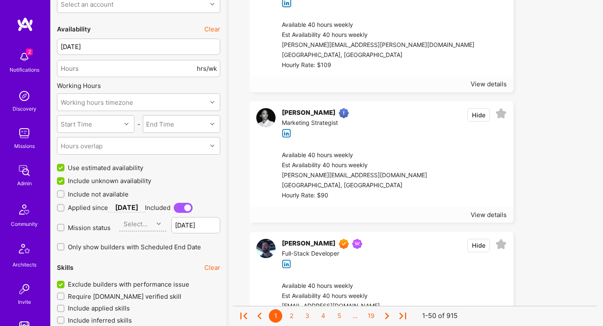
scroll to position [0, 0]
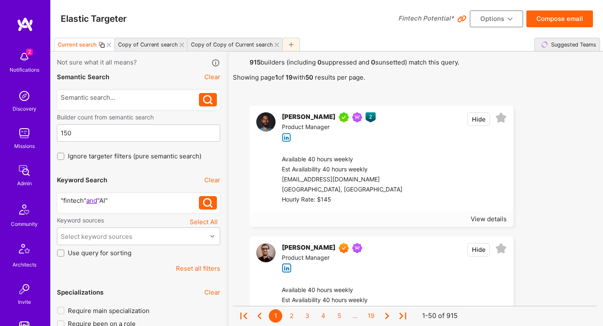
click at [128, 200] on div ""fintech" and "AI"" at bounding box center [130, 200] width 139 height 9
click at [224, 40] on div "Copy of Copy of Current search" at bounding box center [230, 45] width 85 height 12
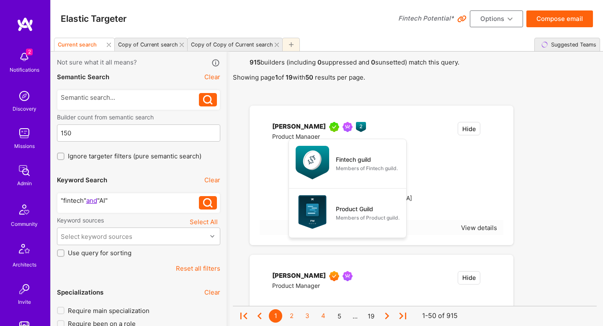
type input "1"
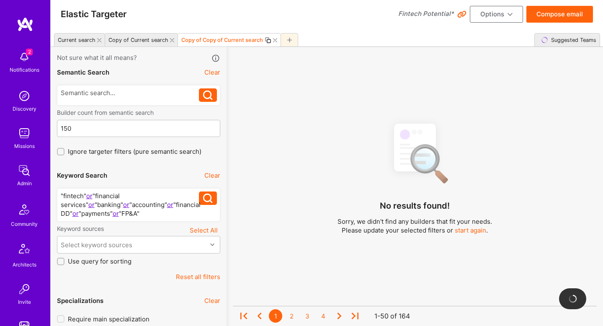
scroll to position [874, 0]
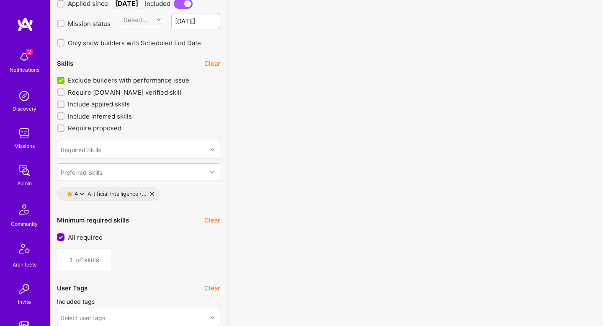
click at [82, 193] on icon at bounding box center [82, 194] width 4 height 4
click at [109, 201] on button "5 star s" at bounding box center [119, 200] width 63 height 18
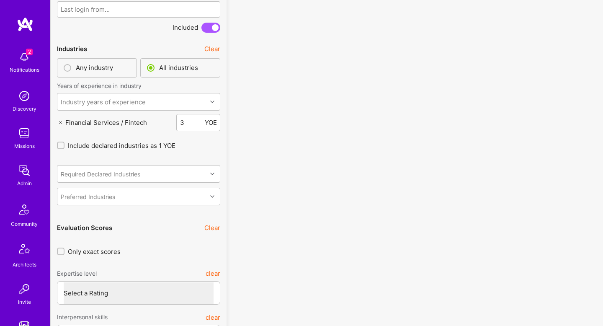
scroll to position [2074, 0]
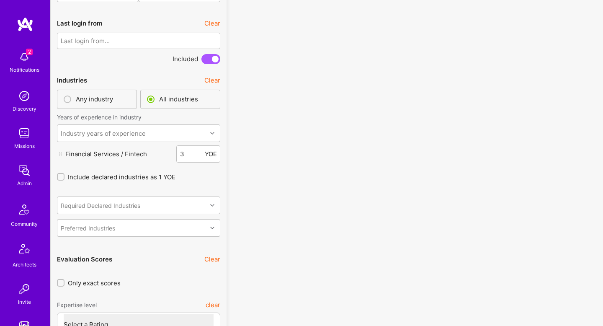
click at [59, 152] on icon at bounding box center [60, 153] width 3 height 3
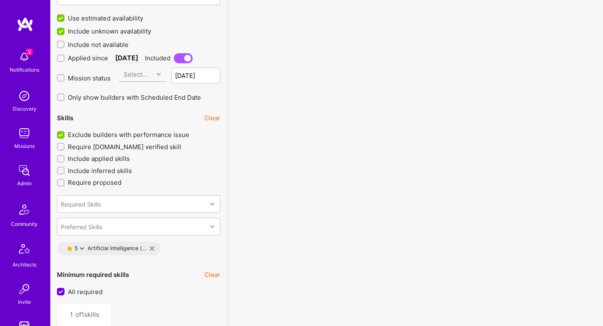
scroll to position [878, 0]
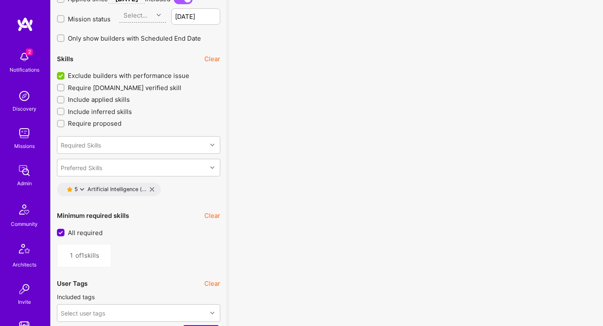
click at [83, 190] on icon at bounding box center [82, 189] width 4 height 4
click at [108, 204] on button "4 star s" at bounding box center [119, 212] width 63 height 18
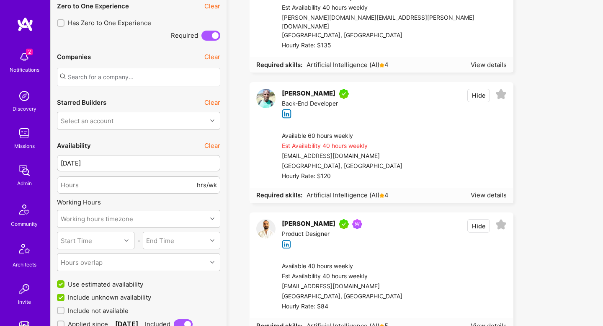
scroll to position [657, 0]
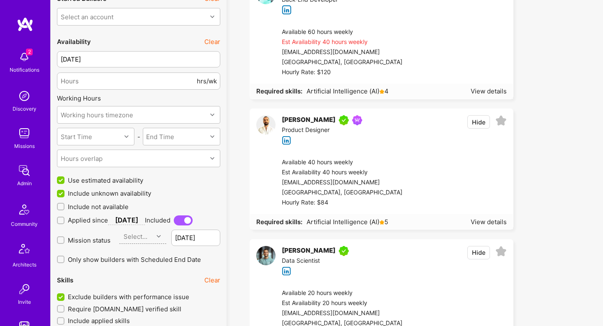
click at [104, 207] on span "Include not available" at bounding box center [98, 206] width 61 height 9
click at [64, 207] on input "Include not available" at bounding box center [62, 207] width 6 height 6
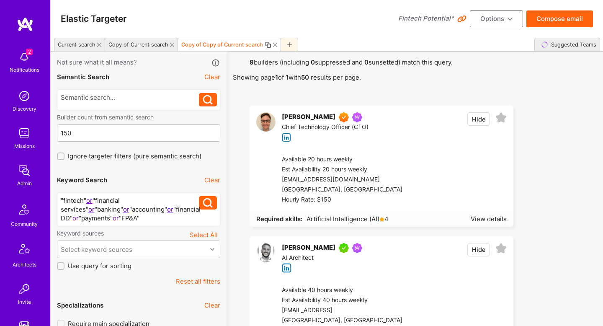
click at [75, 49] on div "Current search" at bounding box center [74, 45] width 41 height 12
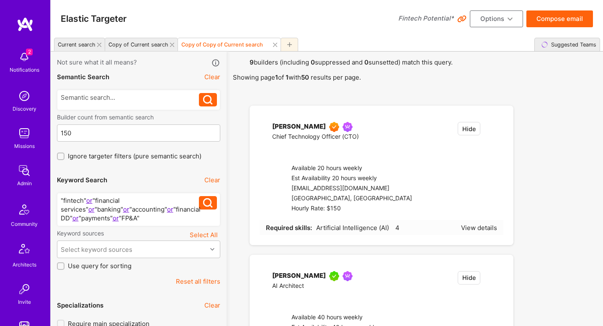
checkbox input "false"
type input "0"
type input "5"
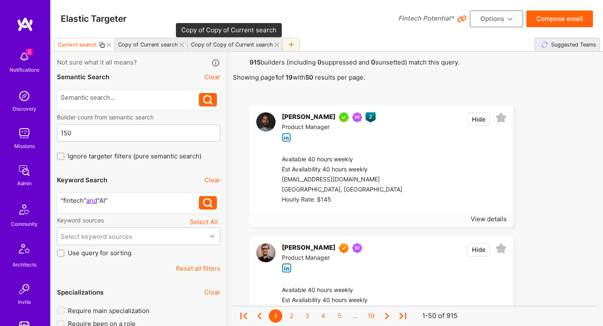
click at [207, 44] on div "Copy of Copy of Current search" at bounding box center [232, 44] width 82 height 6
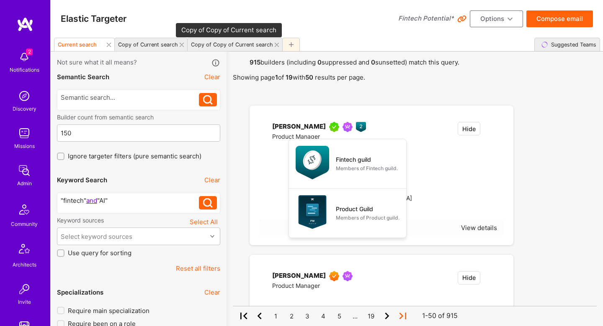
checkbox input "true"
type input "1"
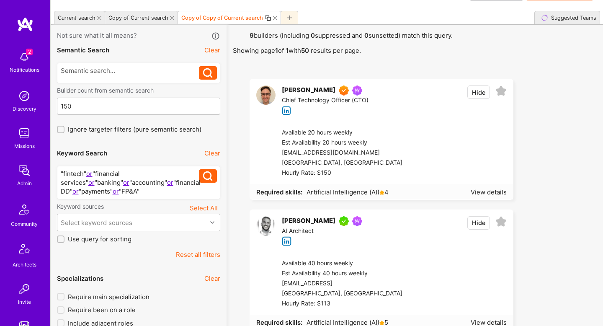
scroll to position [28, 0]
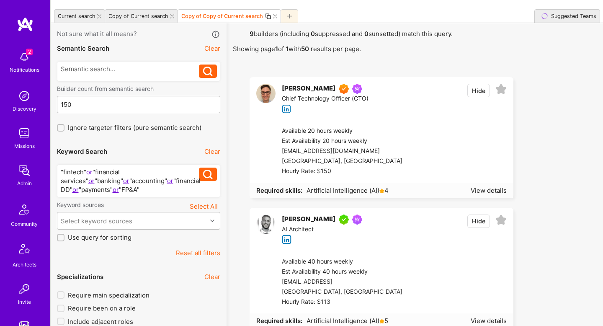
click at [142, 184] on div ""fintech" or "financial services" or "banking" or "accounting" or "financial DD…" at bounding box center [130, 180] width 139 height 26
click at [142, 186] on div ""fintech" or "financial services" or "banking" or "accounting" or "financial DD…" at bounding box center [130, 180] width 139 height 26
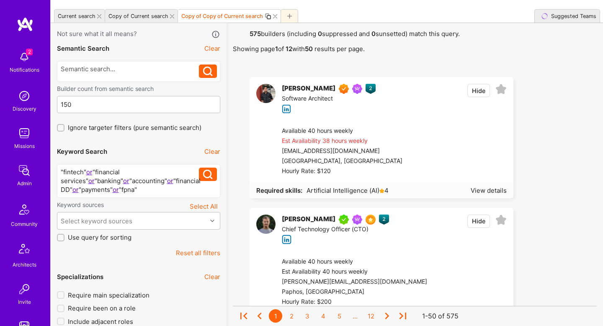
click at [82, 193] on div ""fintech" or "financial services" or "banking" or "accounting" or "financial DD…" at bounding box center [130, 180] width 139 height 26
click at [208, 178] on icon at bounding box center [208, 175] width 10 height 10
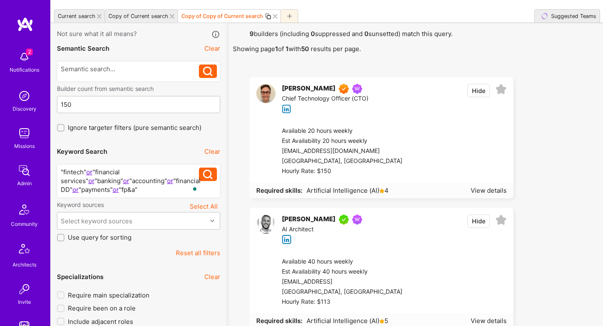
click at [81, 189] on div ""fintech" or "financial services" or "banking" or "accounting" or "financial DD…" at bounding box center [130, 180] width 139 height 26
click at [205, 176] on icon at bounding box center [208, 175] width 10 height 10
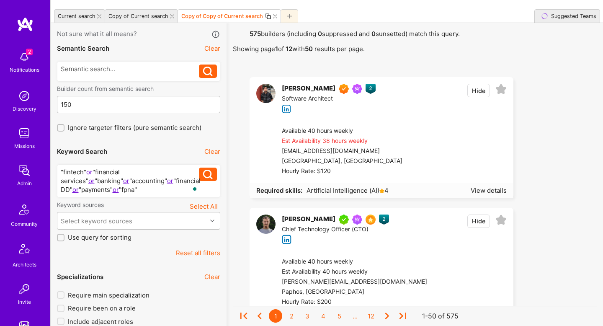
click at [81, 191] on div ""fintech" or "financial services" or "banking" or "accounting" or "financial DD…" at bounding box center [130, 180] width 139 height 26
click at [209, 170] on icon at bounding box center [208, 175] width 10 height 10
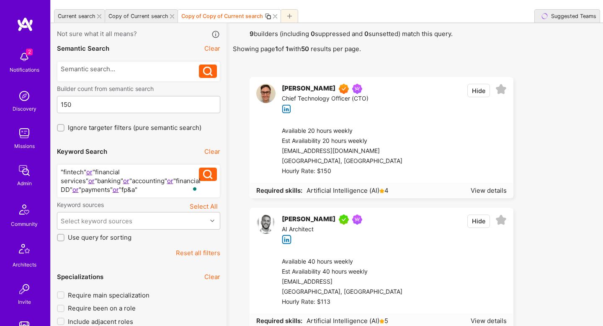
click at [80, 191] on div ""fintech" or "financial services" or "banking" or "accounting" or "financial DD…" at bounding box center [130, 180] width 139 height 26
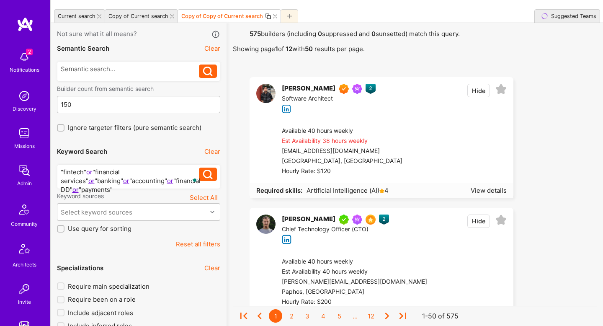
click at [209, 179] on icon at bounding box center [208, 175] width 10 height 10
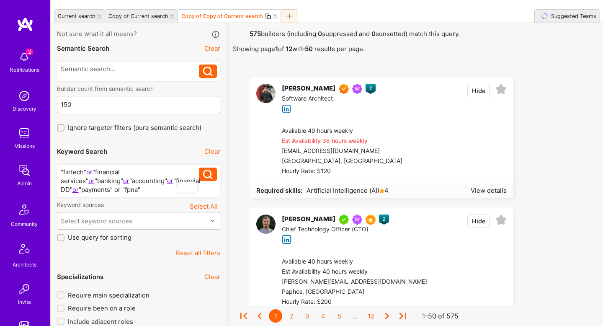
click at [100, 189] on div ""fintech" or "financial services" or "banking" or "accounting" or "financial DD…" at bounding box center [130, 180] width 139 height 26
click at [78, 192] on div ""fintech" or "financial services" or "banking" or "accounting" or "financial DD…" at bounding box center [130, 180] width 139 height 26
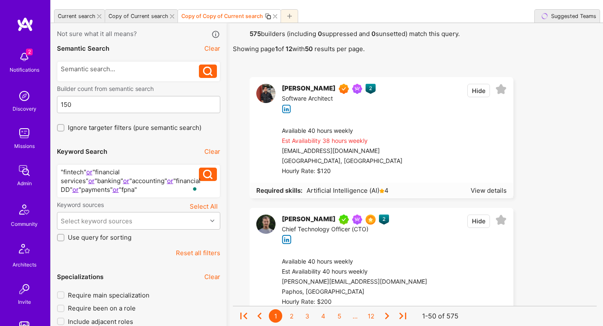
click at [121, 188] on div ""fintech" or "financial services" or "banking" or "accounting" or "financial DD…" at bounding box center [130, 180] width 139 height 26
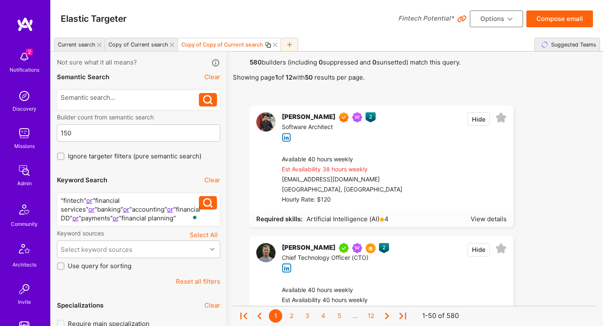
click at [502, 17] on button "Options" at bounding box center [496, 18] width 53 height 17
click at [495, 84] on button "Save Search" at bounding box center [484, 80] width 77 height 21
drag, startPoint x: 81, startPoint y: 46, endPoint x: 178, endPoint y: 47, distance: 97.2
click at [178, 47] on div "Current search Copy of Current search Copy of Copy of Current search" at bounding box center [176, 44] width 244 height 13
click at [78, 42] on div "Current search" at bounding box center [77, 44] width 38 height 6
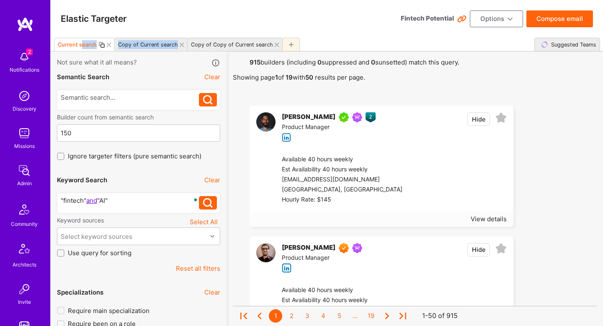
checkbox input "false"
type input "0"
type input "5"
click at [74, 46] on div "Current search" at bounding box center [77, 44] width 39 height 6
type input "Broadest"
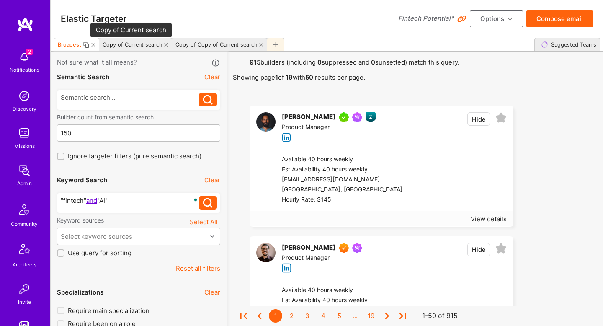
click at [118, 44] on div "Copy of Current search" at bounding box center [133, 44] width 60 height 6
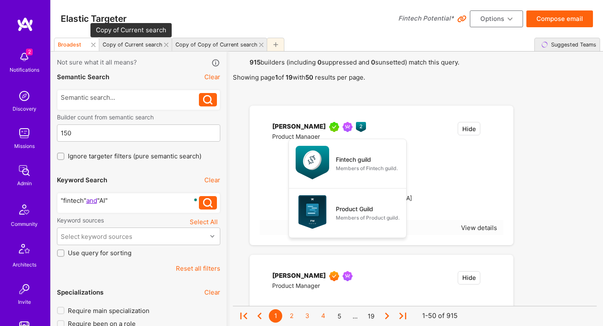
type input "1"
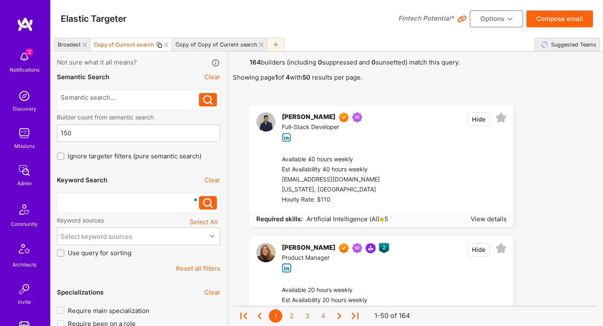
click at [118, 44] on div "Copy of Current search" at bounding box center [124, 44] width 60 height 6
type input "Most accur"
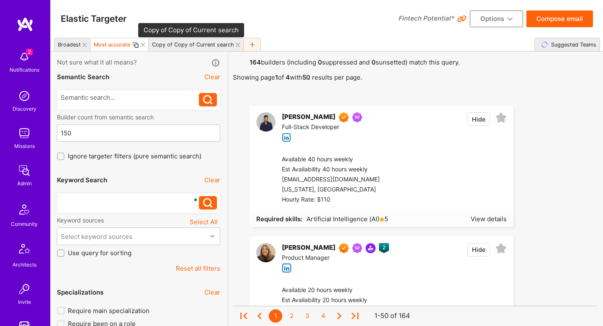
click at [186, 44] on div "Copy of Copy of Current search" at bounding box center [193, 44] width 82 height 6
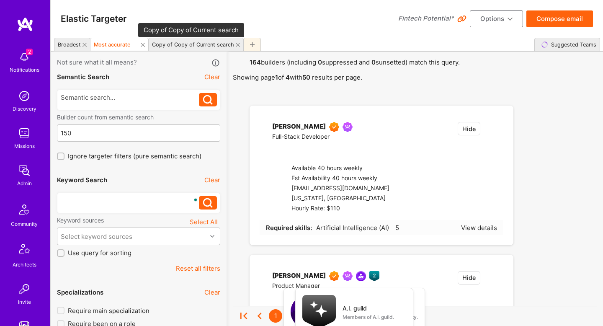
checkbox input "true"
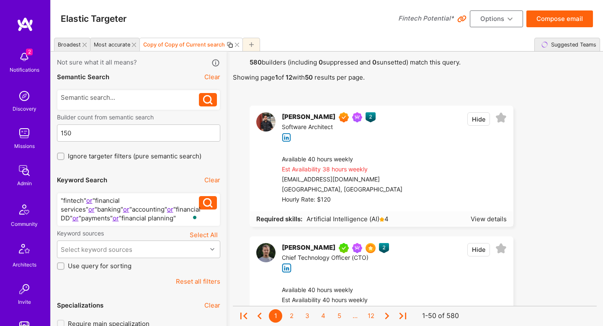
click at [186, 46] on div "Copy of Copy of Current search" at bounding box center [184, 44] width 82 height 6
type input "Somewhere in the middle"
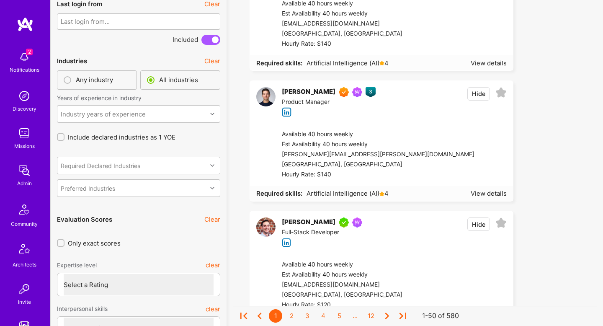
scroll to position [2099, 0]
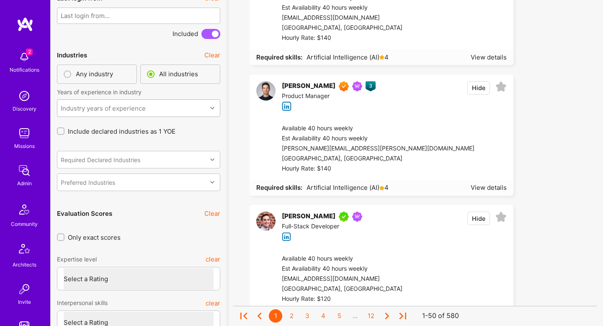
click at [113, 113] on div "Industry years of experience" at bounding box center [131, 108] width 149 height 17
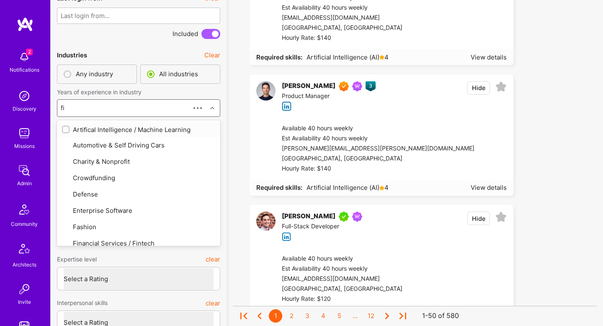
type input "fin"
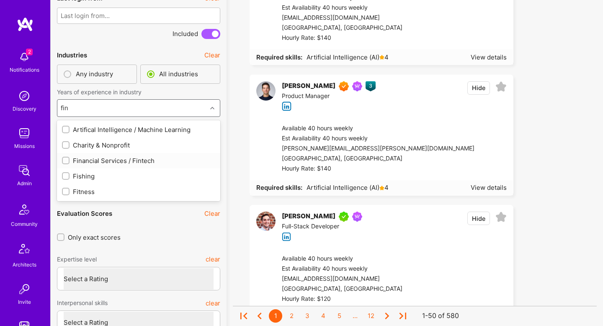
click at [106, 157] on div "Financial Services / Fintech" at bounding box center [138, 160] width 153 height 9
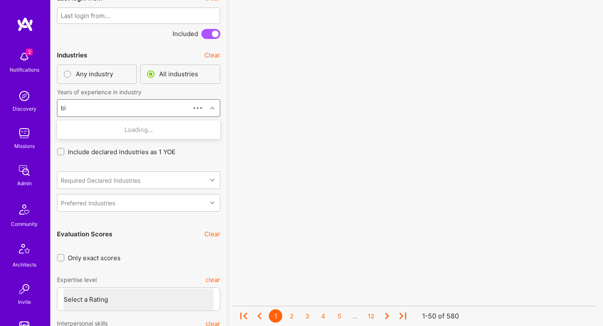
type input "block"
click at [107, 131] on div "Blockchain" at bounding box center [138, 129] width 153 height 9
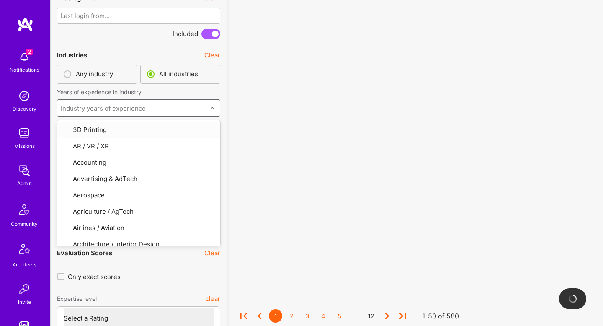
click at [88, 71] on div "Any industry" at bounding box center [94, 74] width 37 height 10
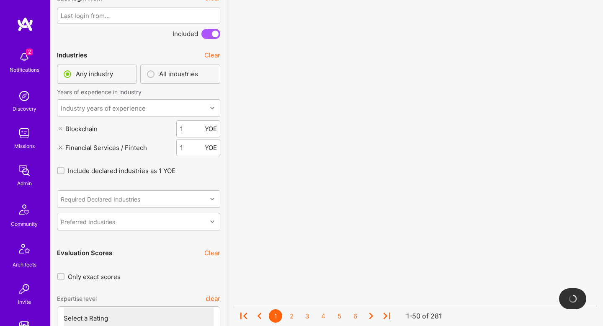
click at [60, 127] on icon at bounding box center [60, 128] width 3 height 3
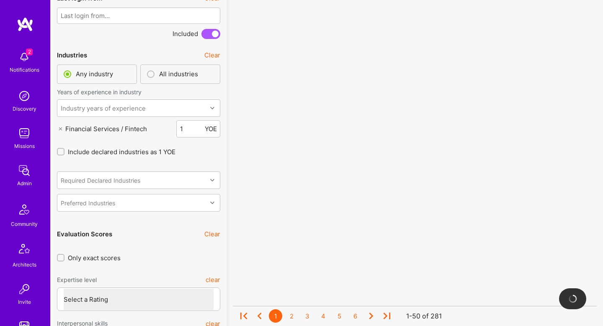
click at [153, 154] on div "Industries Clear Any industry All industries Years of experience in industry In…" at bounding box center [138, 132] width 163 height 172
click at [153, 149] on span "Include declared industries as 1 YOE" at bounding box center [122, 151] width 108 height 9
click at [64, 149] on input "Include declared industries as 1 YOE" at bounding box center [62, 152] width 6 height 6
checkbox input "true"
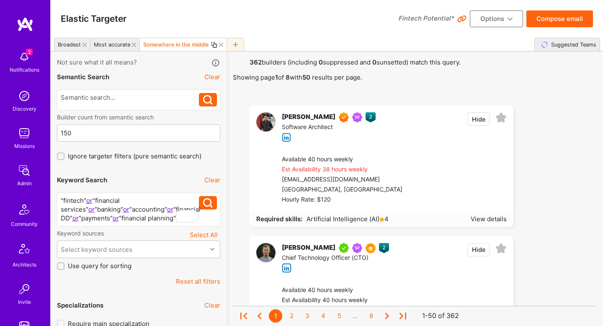
click at [108, 47] on div "Most accurate" at bounding box center [112, 44] width 36 height 6
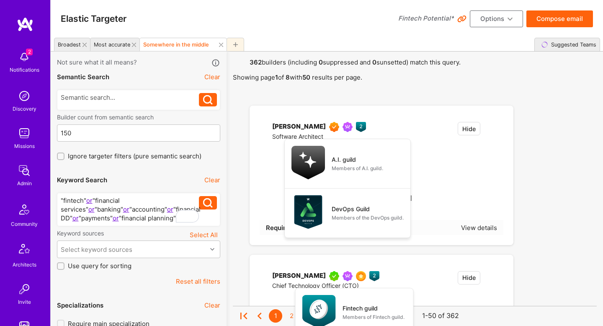
checkbox input "false"
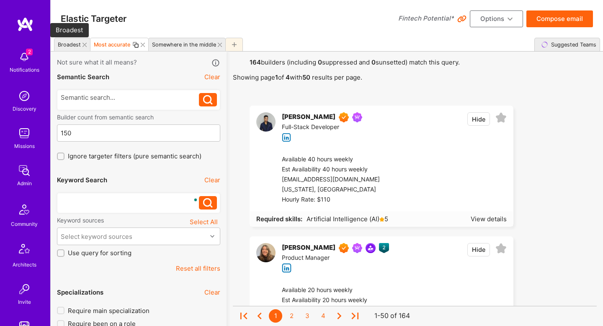
click at [65, 46] on div "Broadest" at bounding box center [69, 44] width 23 height 6
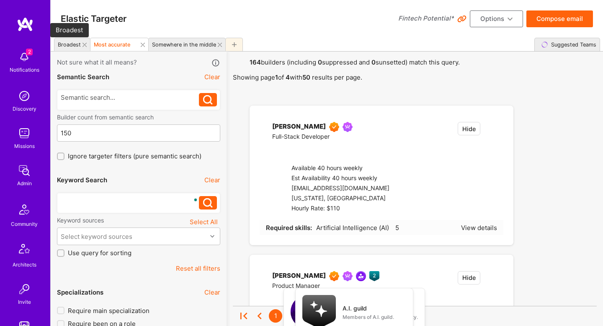
type input "0"
type input "5"
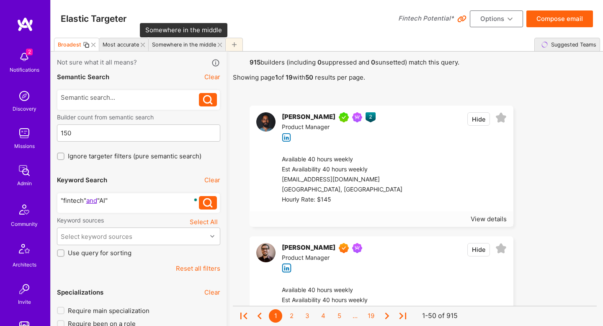
click at [161, 46] on div "Somewhere in the middle" at bounding box center [184, 44] width 64 height 6
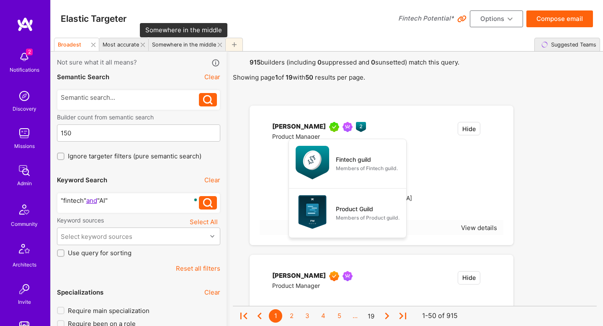
checkbox input "true"
type input "1"
checkbox input "true"
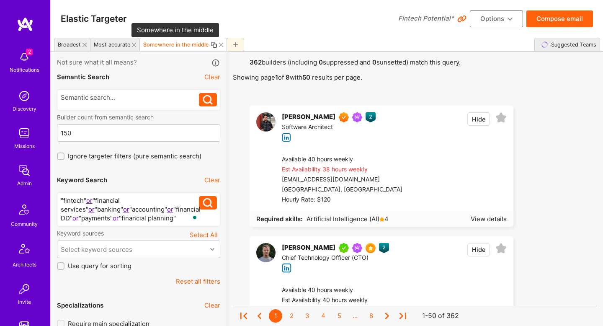
scroll to position [0, 0]
click at [211, 46] on icon at bounding box center [214, 44] width 7 height 7
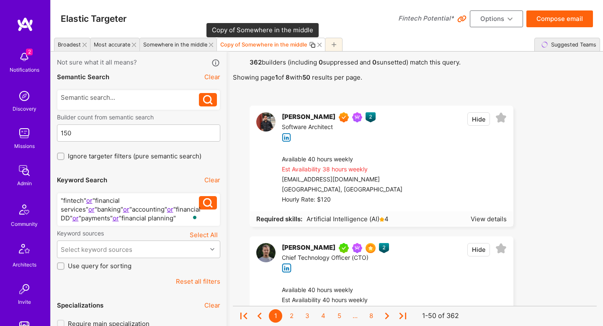
click at [256, 46] on div "Copy of Somewhere in the middle" at bounding box center [263, 44] width 87 height 6
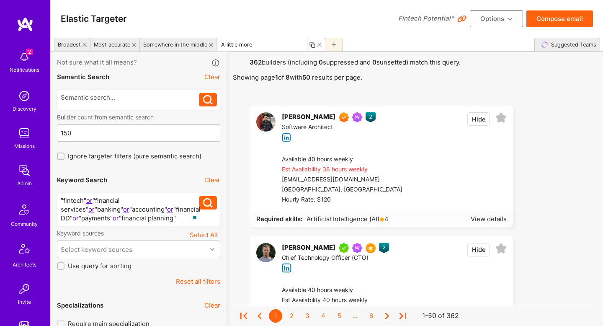
type input "A little more"
type input "A"
type input "Close to 'broad'"
click at [65, 47] on div "Broadest" at bounding box center [69, 44] width 23 height 6
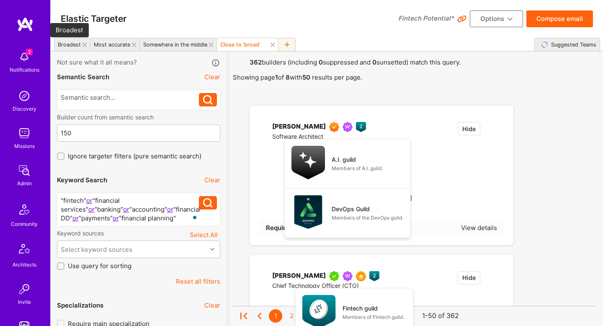
checkbox input "false"
type input "0"
type input "5"
checkbox input "false"
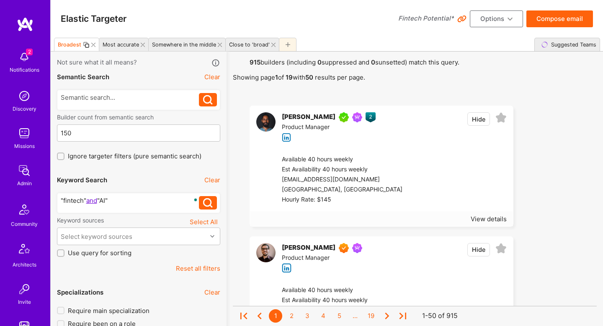
click at [65, 47] on div "Broadest" at bounding box center [69, 44] width 23 height 6
type input "Broad match"
click at [255, 43] on div "Close to 'broad'" at bounding box center [258, 44] width 41 height 6
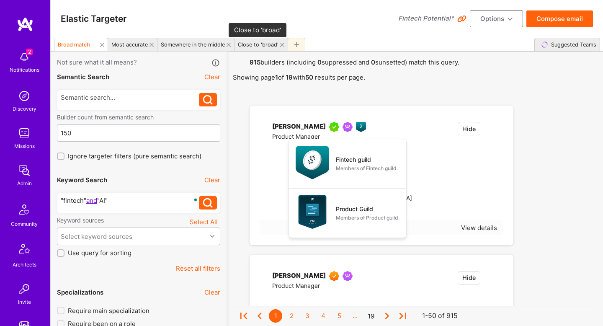
checkbox input "true"
type input "1"
checkbox input "true"
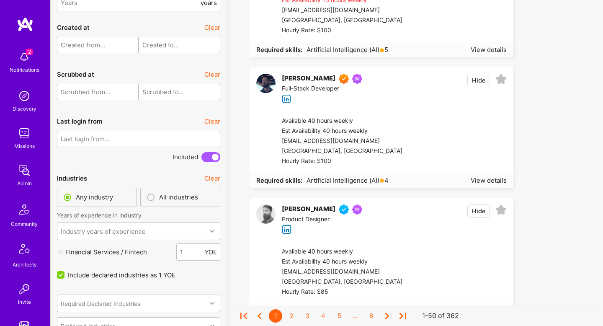
scroll to position [1979, 0]
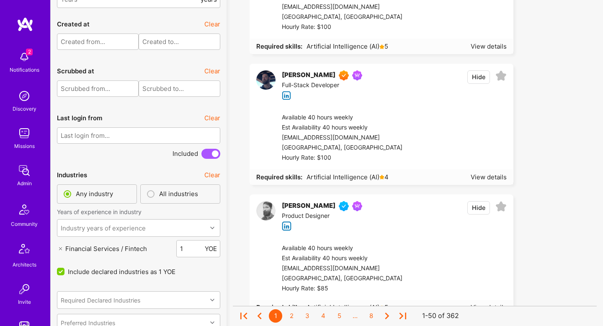
click at [61, 247] on icon at bounding box center [60, 248] width 3 height 3
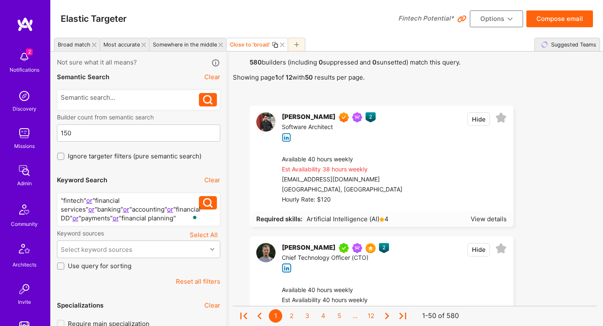
click at [481, 21] on button "Options" at bounding box center [496, 18] width 53 height 17
click at [492, 86] on button "Save Search" at bounding box center [484, 80] width 77 height 21
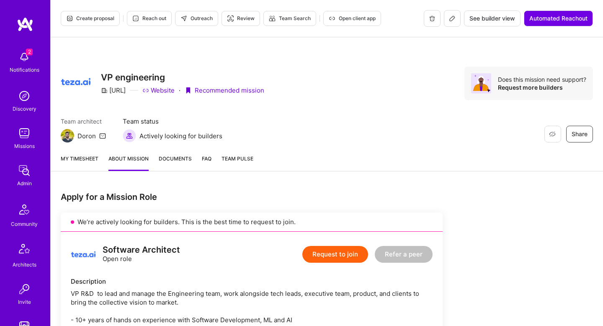
scroll to position [562, 0]
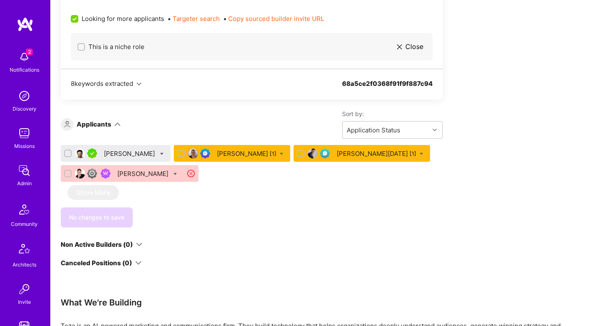
click at [22, 141] on img at bounding box center [24, 133] width 17 height 17
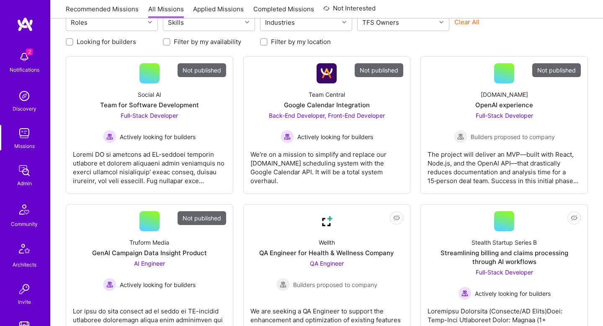
scroll to position [106, 0]
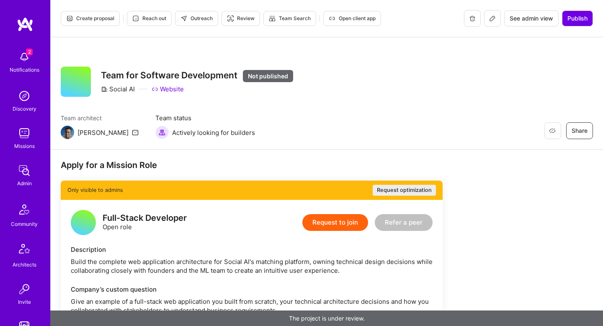
click at [489, 22] on button at bounding box center [492, 18] width 17 height 17
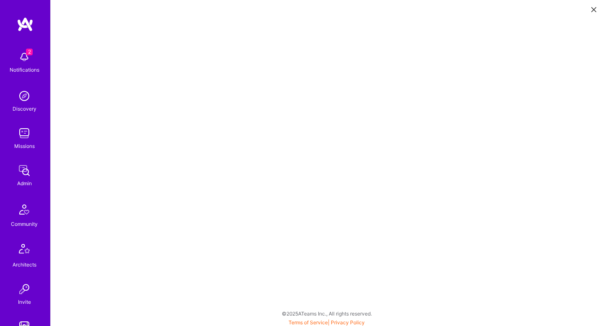
scroll to position [2, 0]
click at [590, 9] on button at bounding box center [594, 9] width 10 height 14
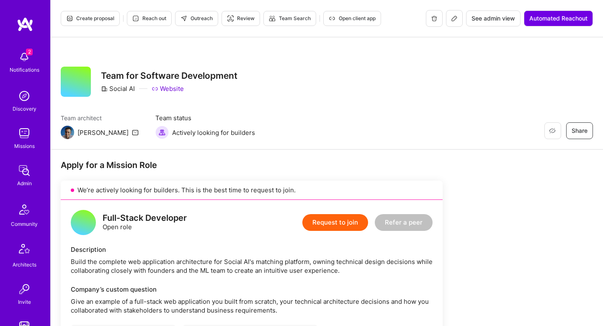
click at [454, 19] on icon at bounding box center [454, 18] width 5 height 5
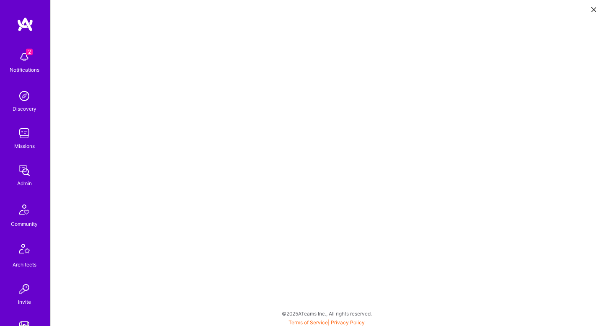
click at [595, 10] on icon at bounding box center [593, 9] width 5 height 5
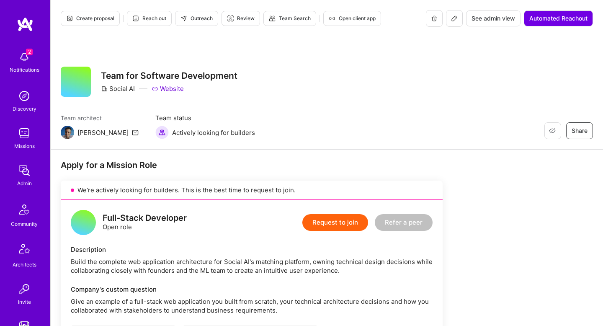
click at [211, 24] on button "Outreach" at bounding box center [196, 18] width 43 height 15
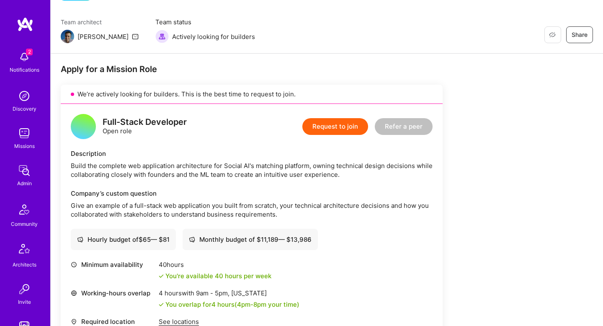
scroll to position [112, 0]
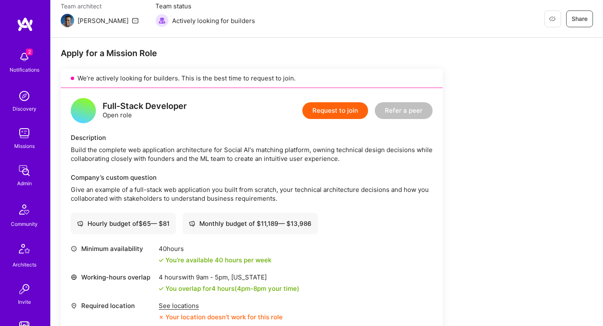
click at [245, 172] on div "Full-Stack Developer Open role Request to join Refer a peer Description Build t…" at bounding box center [252, 244] width 382 height 313
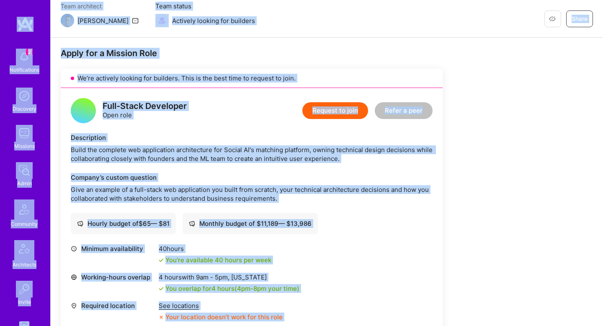
copy div "2 Notifications Discovery Missions Admin Community Architects Invite Tokens A.G…"
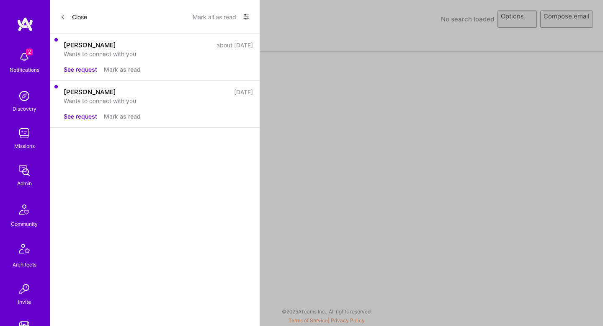
select select "rich-reachout"
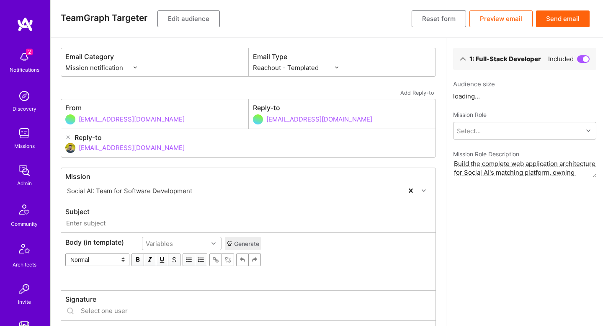
type input "[DOMAIN_NAME] // Social AI: Team for Software Development"
type input "[EMAIL_ADDRESS][DOMAIN_NAME]"
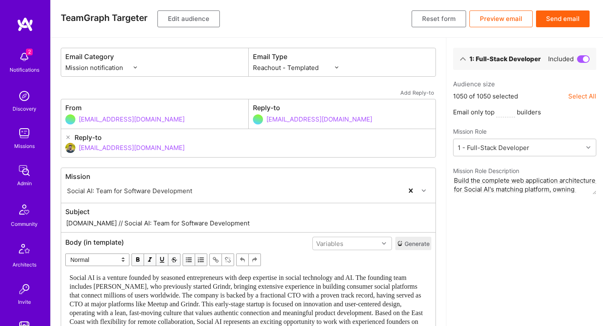
click at [234, 279] on span "Social AI is a venture founded by seasoned entrepreneurs with deep expertise in…" at bounding box center [247, 304] width 355 height 60
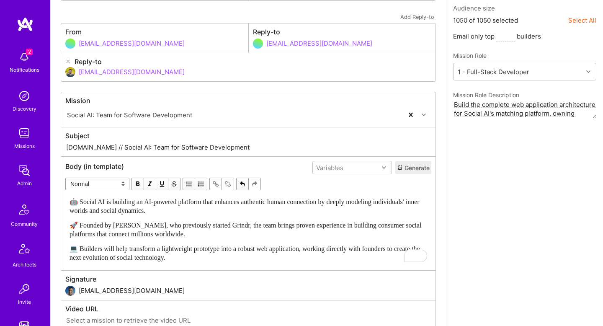
scroll to position [84, 0]
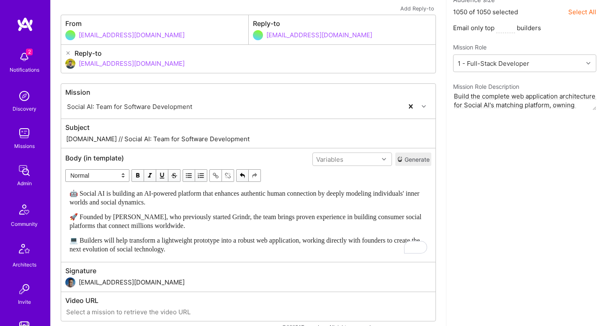
click at [104, 194] on span "🤖 Social AI is building an AI-powered platform that enhances authentic human co…" at bounding box center [246, 198] width 352 height 16
copy span "ocial AI"
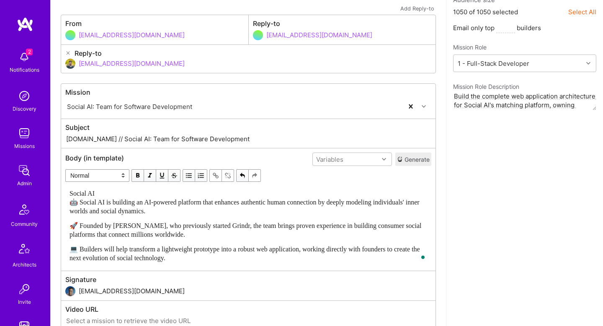
click at [80, 172] on select "Normal Heading Large Heading Medium Heading Small" at bounding box center [97, 175] width 64 height 13
click at [65, 169] on select "Normal Heading Large Heading Medium Heading Small" at bounding box center [97, 175] width 64 height 13
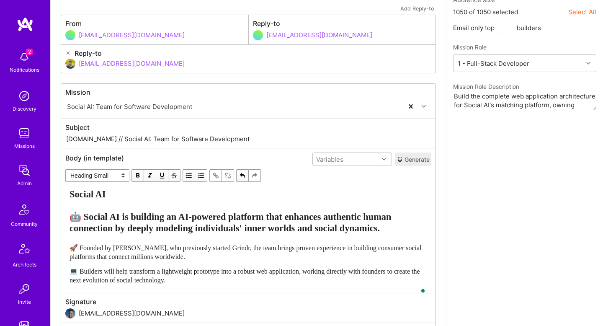
click at [111, 214] on span "Social AI 🤖 Social AI is building an AI-powered platform that enhances authenti…" at bounding box center [232, 211] width 324 height 44
click at [95, 175] on select "Normal Heading Large Heading Medium Heading Small" at bounding box center [97, 175] width 64 height 13
click at [65, 169] on select "Normal Heading Large Heading Medium Heading Small" at bounding box center [97, 175] width 64 height 13
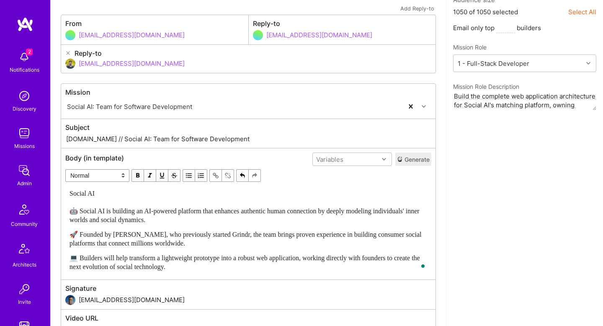
click at [93, 201] on div "Social AI 🤖 Social AI is building an AI-powered platform that enhances authenti…" at bounding box center [249, 206] width 358 height 35
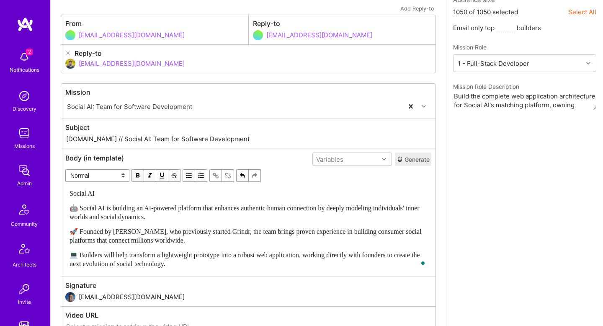
click at [88, 196] on span "Social AI" at bounding box center [82, 193] width 25 height 7
click at [91, 179] on select "Normal Heading Large Heading Medium Heading Small" at bounding box center [97, 175] width 64 height 13
click at [65, 169] on select "Normal Heading Large Heading Medium Heading Small" at bounding box center [97, 175] width 64 height 13
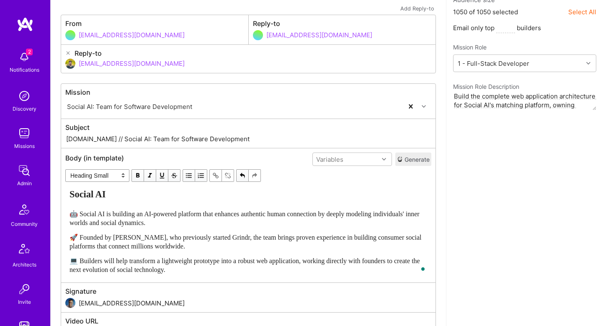
click at [192, 225] on span "🤖 Social AI is building an AI-powered platform that enhances authentic human co…" at bounding box center [246, 218] width 352 height 16
click at [117, 193] on div "Social AI" at bounding box center [249, 194] width 358 height 11
select select "header-three"
copy span "🧑‍🤝‍🧑 So"
select select "unstyled"
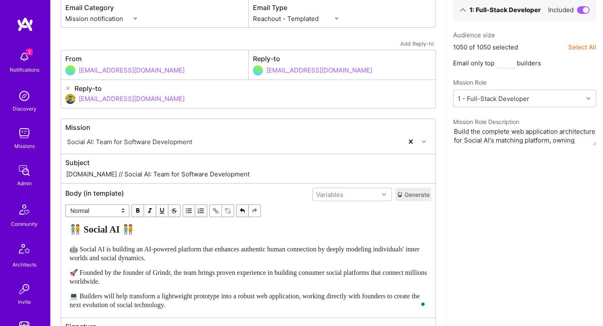
scroll to position [0, 0]
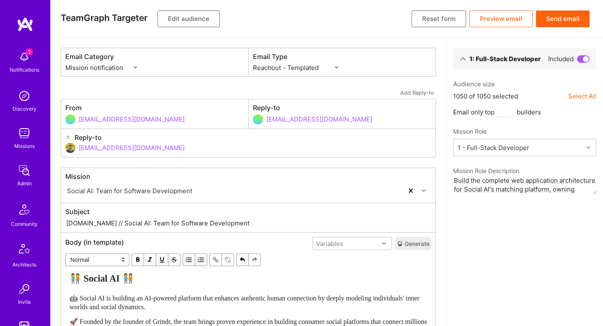
click at [124, 222] on input "A.Team // Social AI: Team for Software Development" at bounding box center [248, 223] width 366 height 10
click at [153, 222] on input "A.Team // Social AI: Team for Software Development" at bounding box center [248, 223] width 366 height 10
type input "A.Team // Social AI: Team for Core Software Development"
click at [197, 16] on button "Edit audience" at bounding box center [188, 18] width 62 height 17
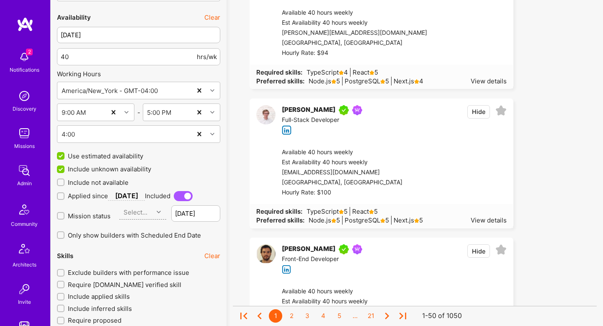
scroll to position [985, 0]
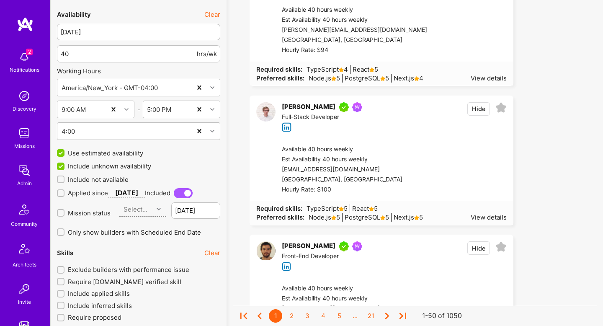
click at [98, 211] on span "Mission status" at bounding box center [89, 213] width 43 height 9
click at [64, 211] on input "Mission status" at bounding box center [62, 213] width 6 height 6
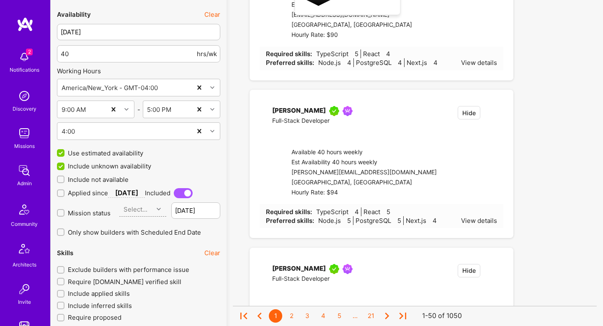
checkbox input "true"
type input "Sep 7"
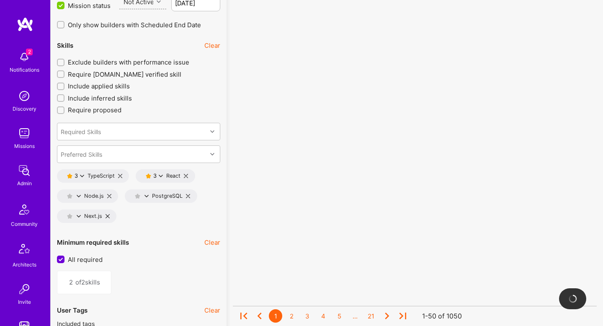
scroll to position [1203, 0]
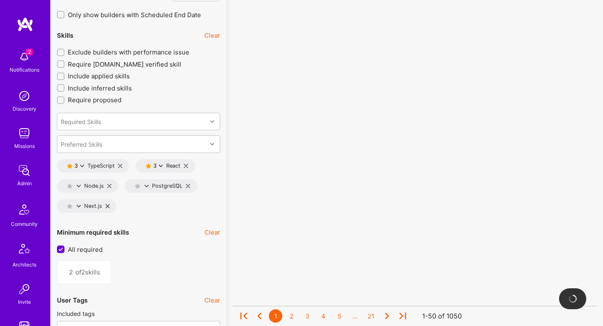
click at [81, 164] on icon at bounding box center [82, 166] width 4 height 4
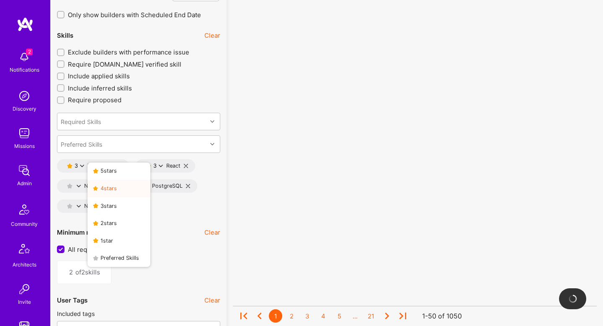
click at [111, 186] on button "4 star s" at bounding box center [119, 189] width 63 height 18
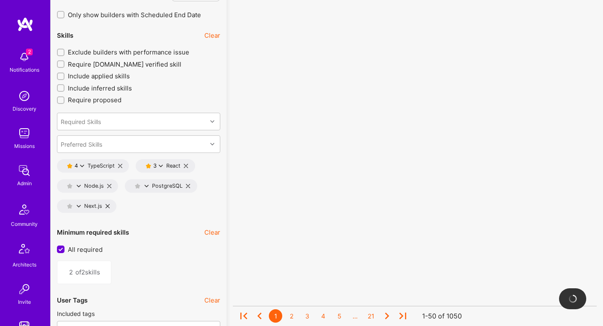
click at [162, 164] on icon at bounding box center [161, 166] width 4 height 4
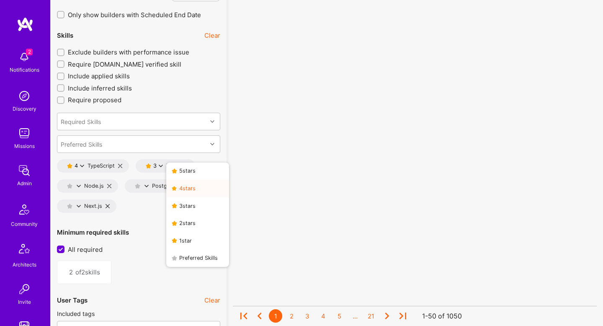
click at [193, 194] on button "4 star s" at bounding box center [197, 189] width 63 height 18
click at [78, 184] on icon at bounding box center [79, 186] width 4 height 4
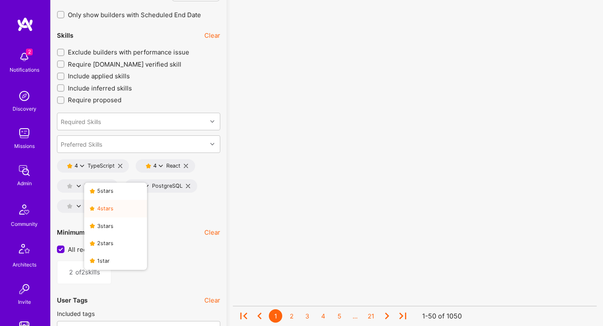
click at [113, 206] on button "4 star s" at bounding box center [115, 209] width 63 height 18
click at [81, 206] on div "Next.js" at bounding box center [83, 206] width 39 height 7
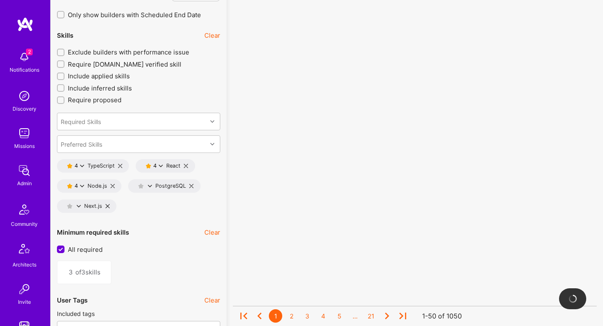
click at [79, 205] on icon at bounding box center [79, 206] width 4 height 4
drag, startPoint x: 122, startPoint y: 225, endPoint x: 134, endPoint y: 217, distance: 14.7
click at [122, 225] on button "4 star s" at bounding box center [115, 229] width 63 height 18
click at [78, 206] on icon at bounding box center [79, 206] width 4 height 4
click at [111, 222] on button "4 star s" at bounding box center [115, 229] width 63 height 18
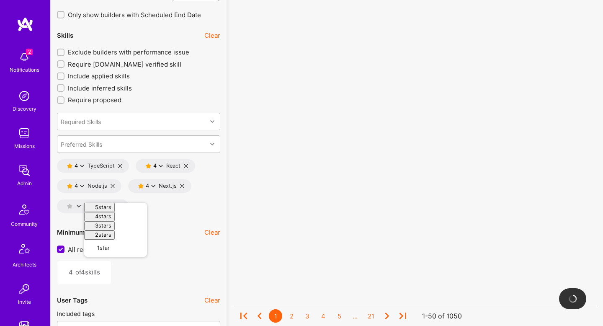
type input "5"
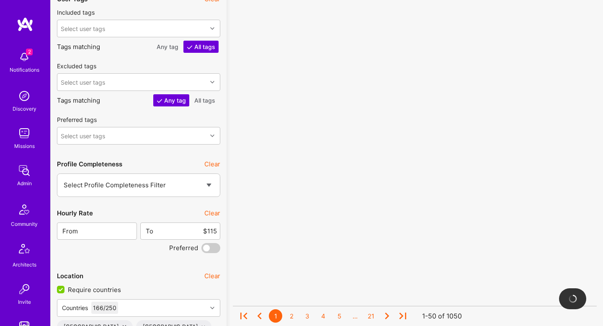
scroll to position [1536, 0]
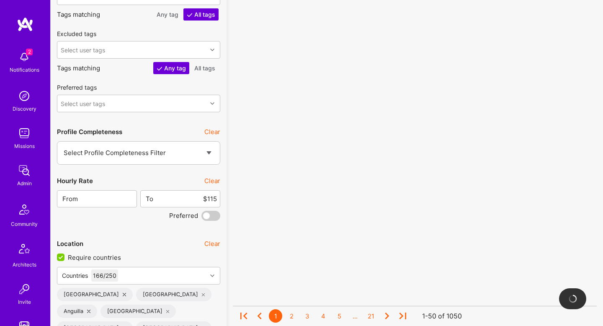
click at [207, 214] on span at bounding box center [210, 216] width 19 height 10
click at [203, 217] on input "checkbox" at bounding box center [203, 217] width 0 height 0
click at [213, 199] on input "$115" at bounding box center [185, 198] width 63 height 21
type input "$90"
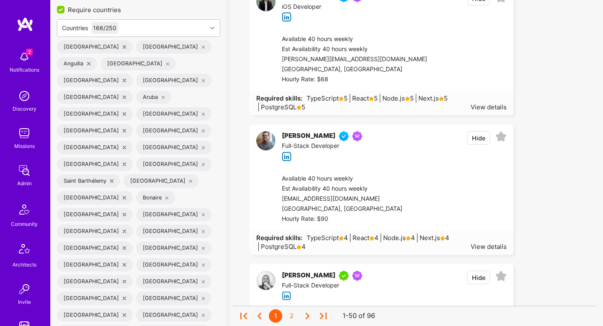
scroll to position [1403, 0]
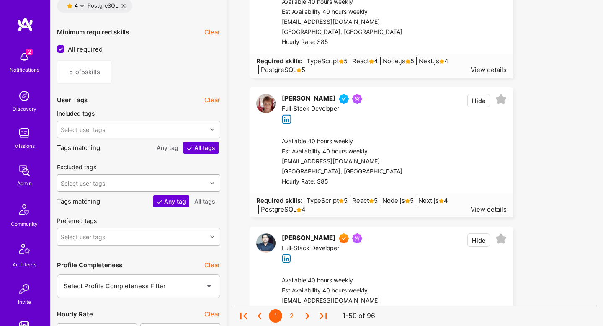
click at [100, 180] on div "Select user tags" at bounding box center [83, 182] width 44 height 9
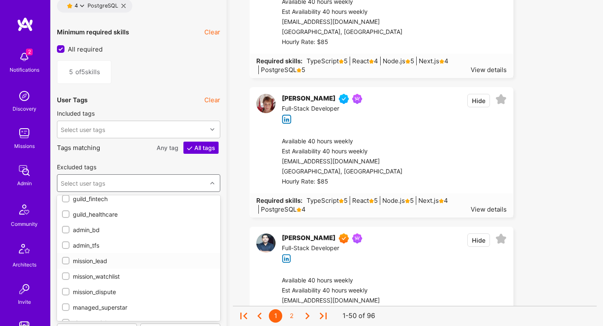
scroll to position [81, 0]
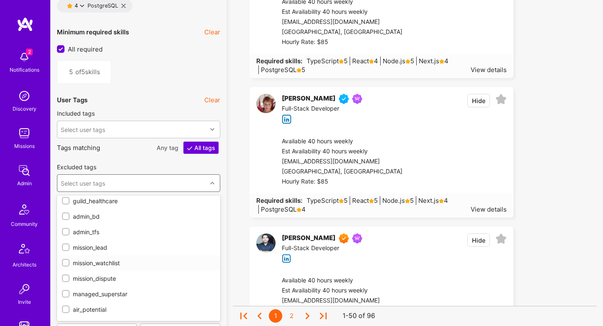
click at [106, 262] on div "mission_watchlist" at bounding box center [138, 262] width 153 height 9
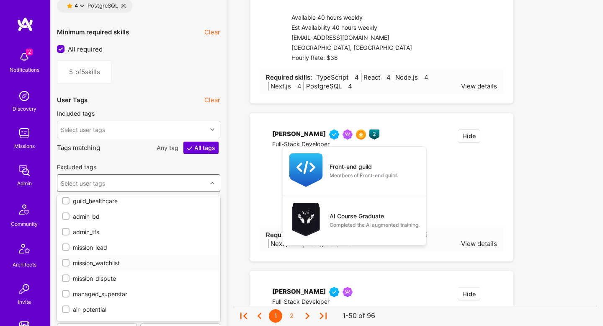
checkbox input "true"
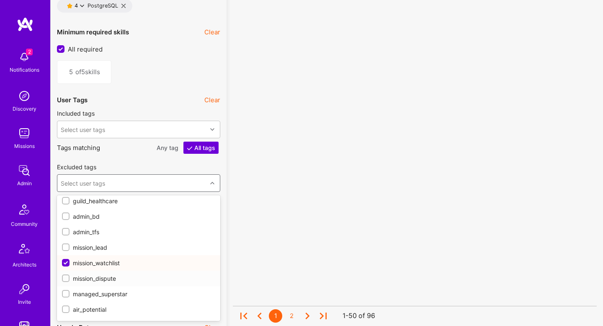
click at [109, 276] on div "mission_dispute" at bounding box center [138, 278] width 153 height 9
checkbox input "true"
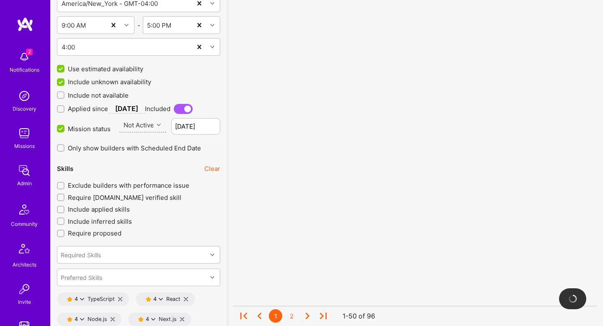
scroll to position [1057, 0]
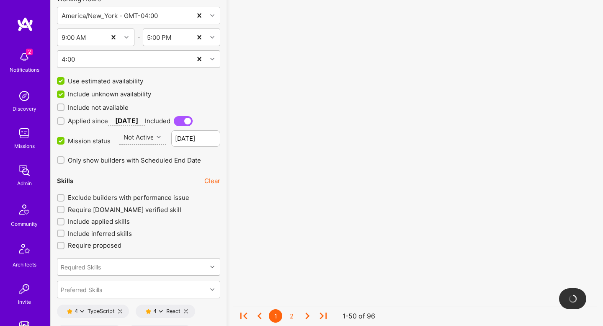
click at [118, 194] on span "Exclude builders with performance issue" at bounding box center [128, 197] width 121 height 9
click at [64, 195] on input "Exclude builders with performance issue" at bounding box center [62, 198] width 6 height 6
checkbox input "true"
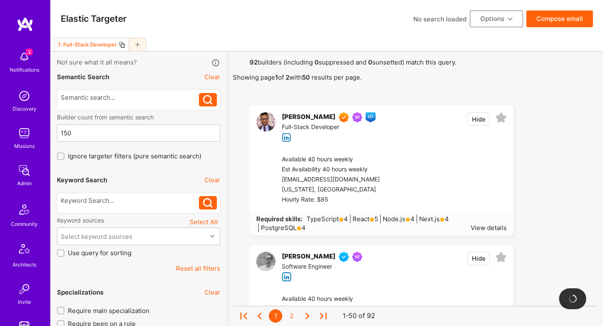
click at [251, 50] on div "1: Full-Stack Developer" at bounding box center [327, 45] width 552 height 14
click at [137, 197] on div at bounding box center [130, 200] width 139 height 9
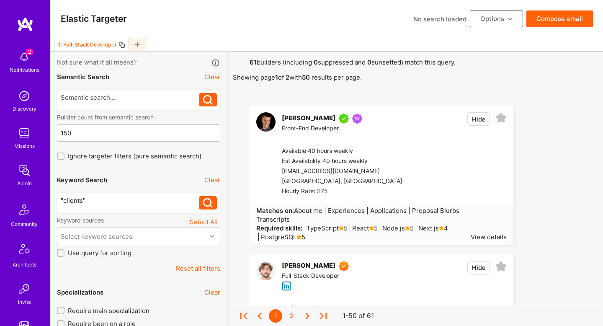
click at [215, 180] on button "Clear" at bounding box center [212, 179] width 16 height 9
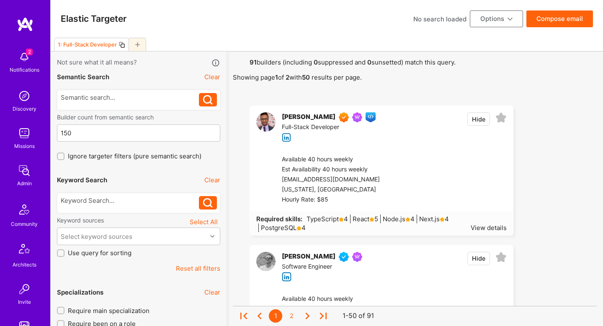
click at [119, 45] on icon at bounding box center [122, 44] width 7 height 7
click at [96, 48] on div "1: Full-Stack Developer" at bounding box center [85, 45] width 62 height 12
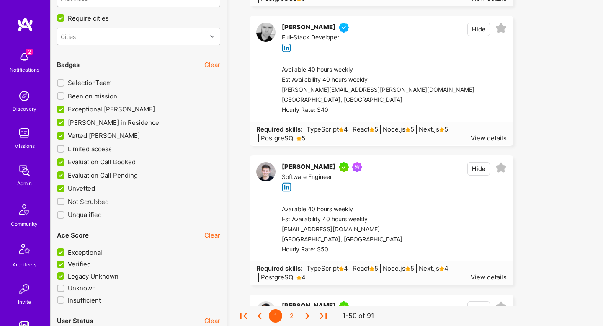
scroll to position [3668, 0]
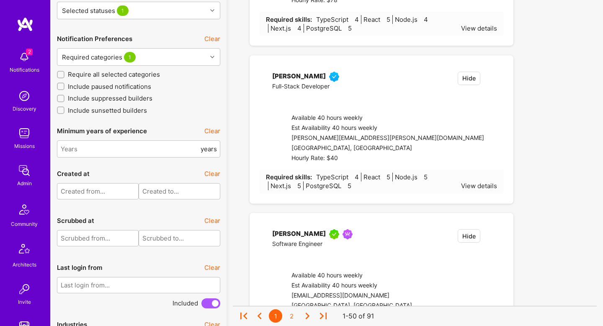
select select "7"
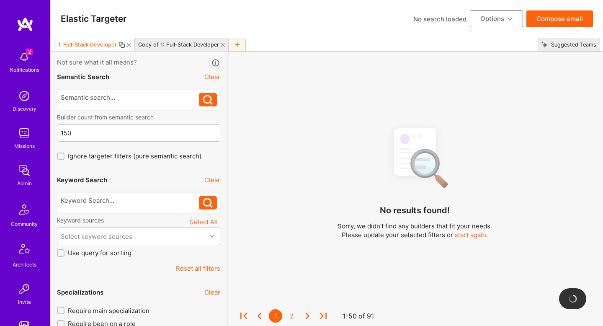
click at [169, 40] on div "Copy of 1: Full-Stack Developer" at bounding box center [177, 45] width 84 height 12
select select
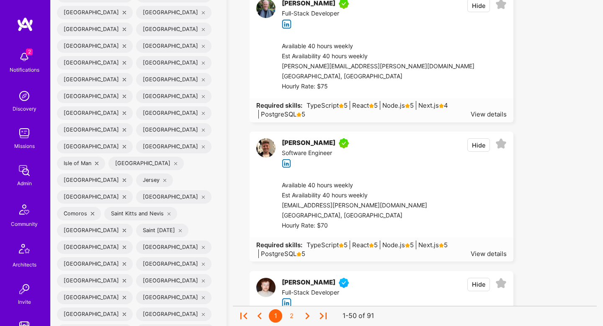
scroll to position [2847, 0]
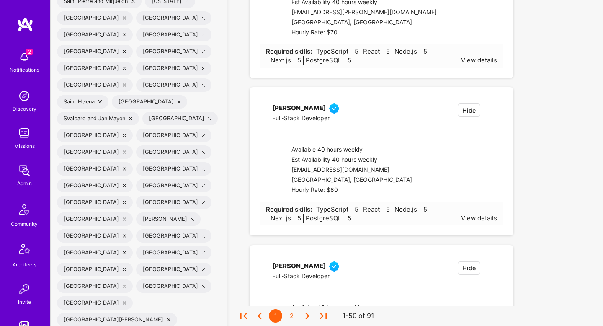
checkbox input "false"
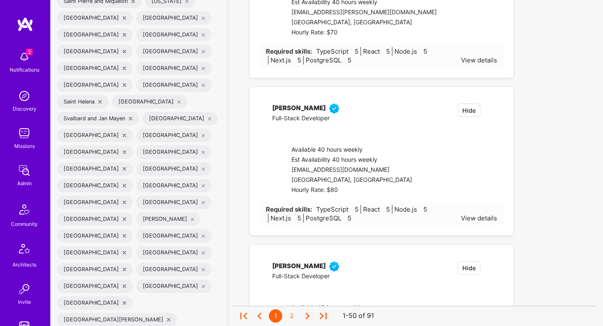
checkbox input "false"
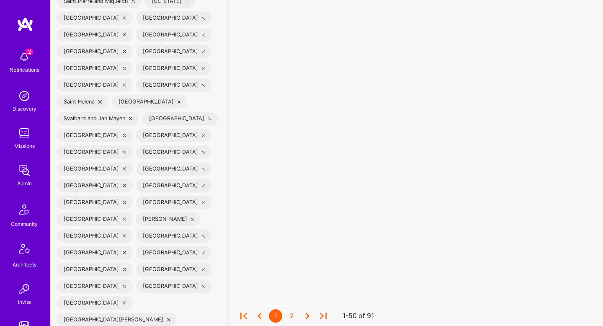
scroll to position [0, 0]
checkbox input "false"
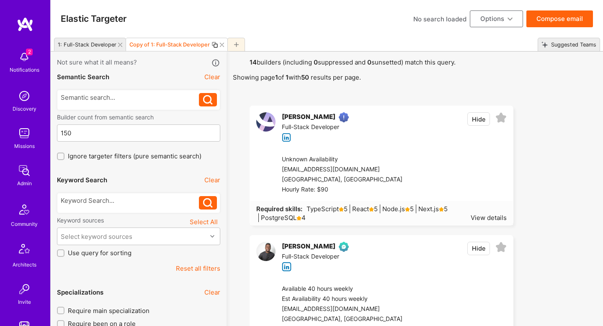
click at [83, 39] on div "1: Full-Stack Developer" at bounding box center [85, 45] width 62 height 12
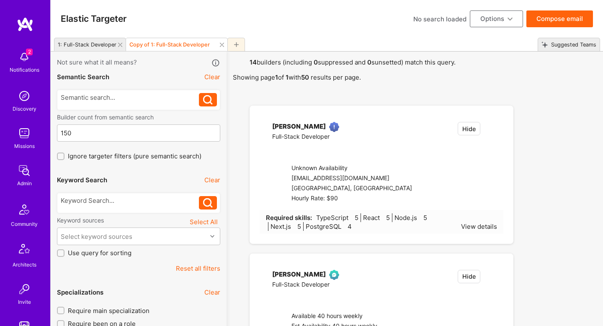
checkbox input "true"
select select "7"
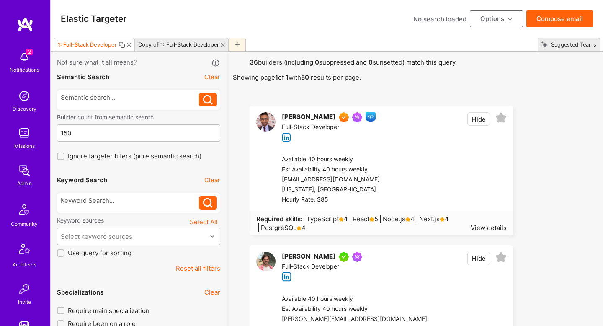
click at [187, 49] on div "Copy of 1: Full-Stack Developer" at bounding box center [177, 45] width 84 height 12
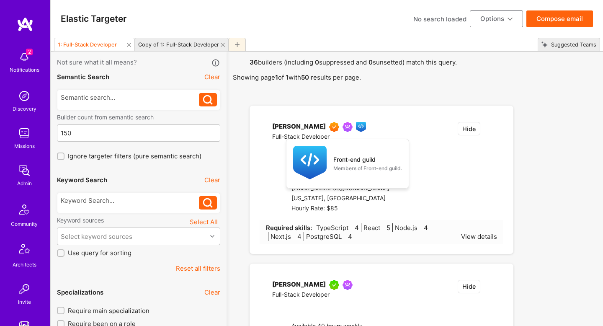
checkbox input "false"
select select
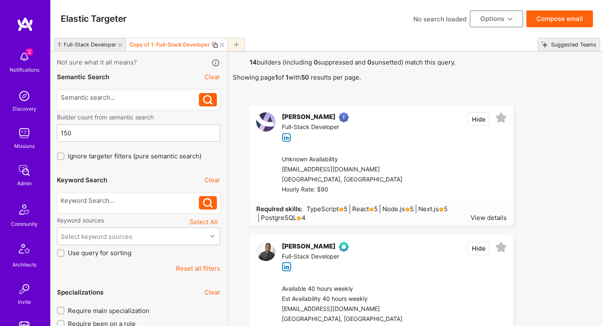
click at [94, 41] on div "1: Full-Stack Developer" at bounding box center [85, 45] width 62 height 12
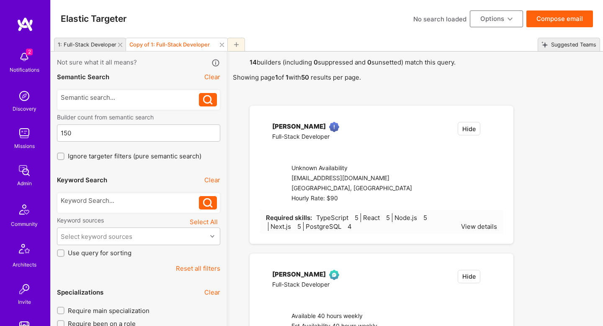
checkbox input "true"
select select "7"
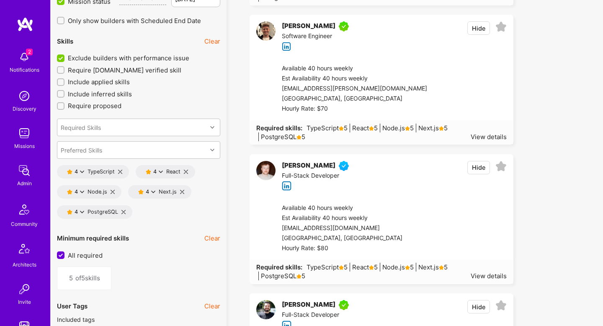
scroll to position [1196, 0]
click at [124, 210] on icon at bounding box center [123, 212] width 4 height 4
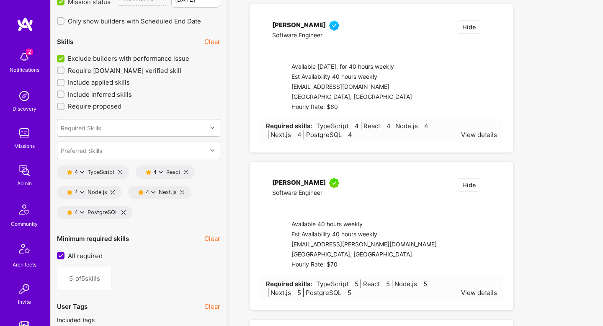
type input "4"
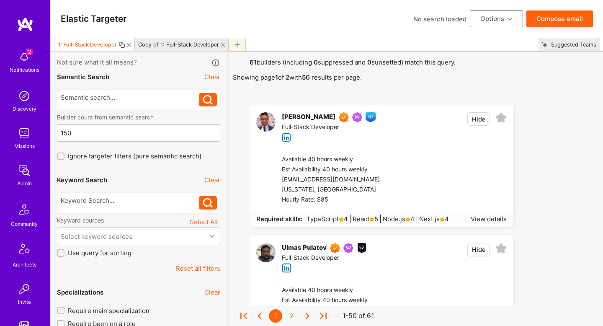
click at [564, 21] on button "Compose email" at bounding box center [559, 18] width 67 height 17
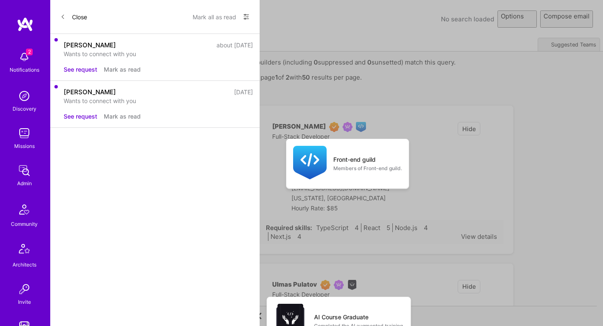
select select "rich-reachout"
select select "header-three"
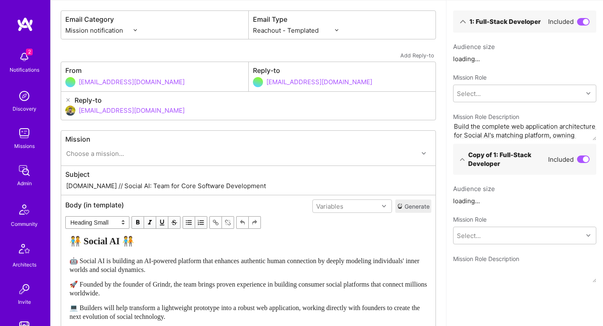
scroll to position [120, 0]
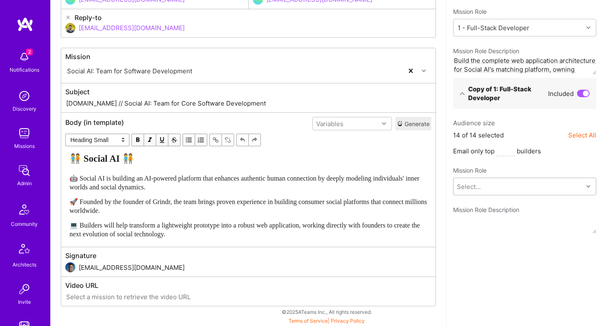
drag, startPoint x: 552, startPoint y: 187, endPoint x: 544, endPoint y: 192, distance: 8.8
click at [551, 187] on div "Select..." at bounding box center [518, 186] width 129 height 17
click at [524, 210] on div "1 - Full-Stack Developer Build the complete web application architecture for So…" at bounding box center [524, 217] width 133 height 26
type textarea "Build the complete web application architecture for Social AI's matching platfo…"
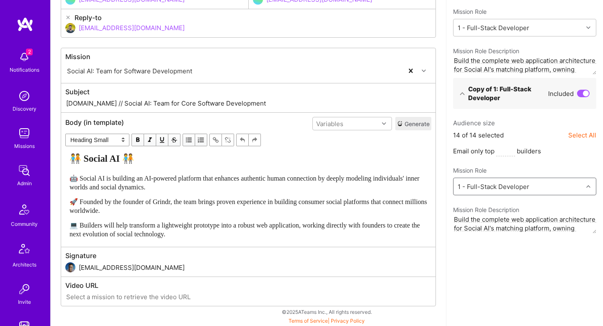
scroll to position [0, 0]
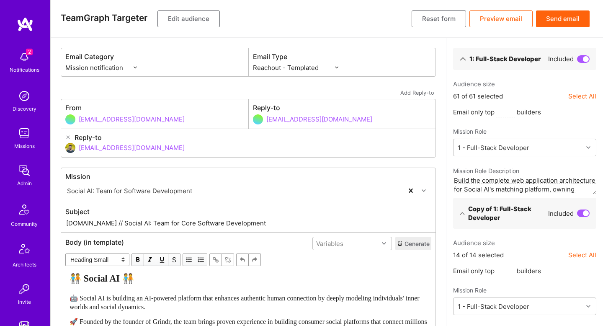
click at [560, 23] on button "Send email" at bounding box center [563, 18] width 54 height 17
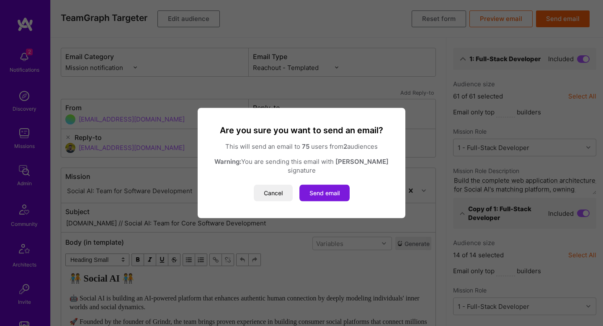
click at [328, 190] on button "Send email" at bounding box center [324, 193] width 50 height 17
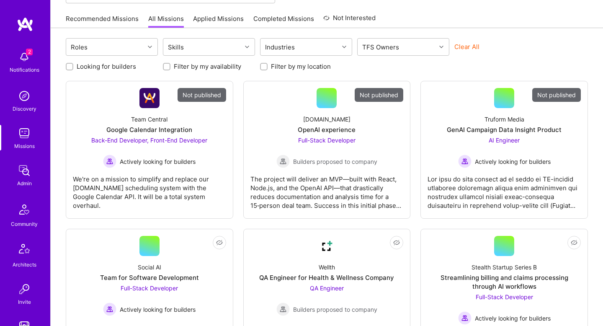
scroll to position [82, 0]
